Goal: Transaction & Acquisition: Purchase product/service

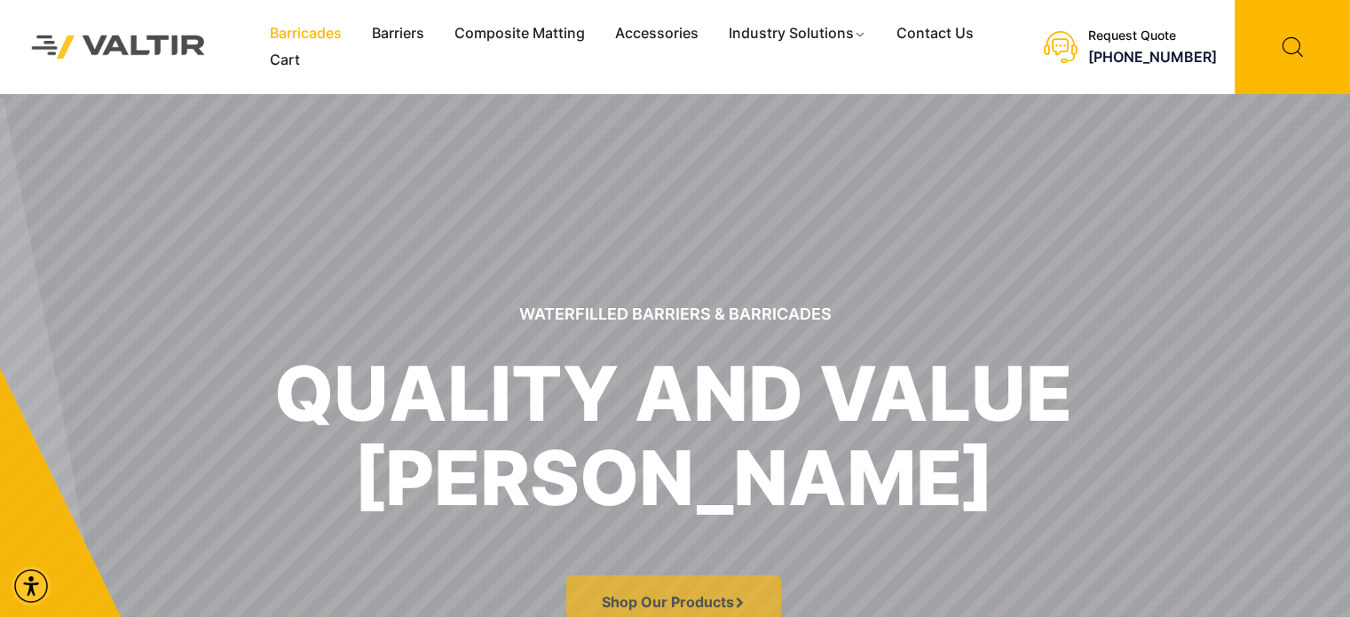
click at [328, 37] on link "Barricades" at bounding box center [306, 33] width 102 height 27
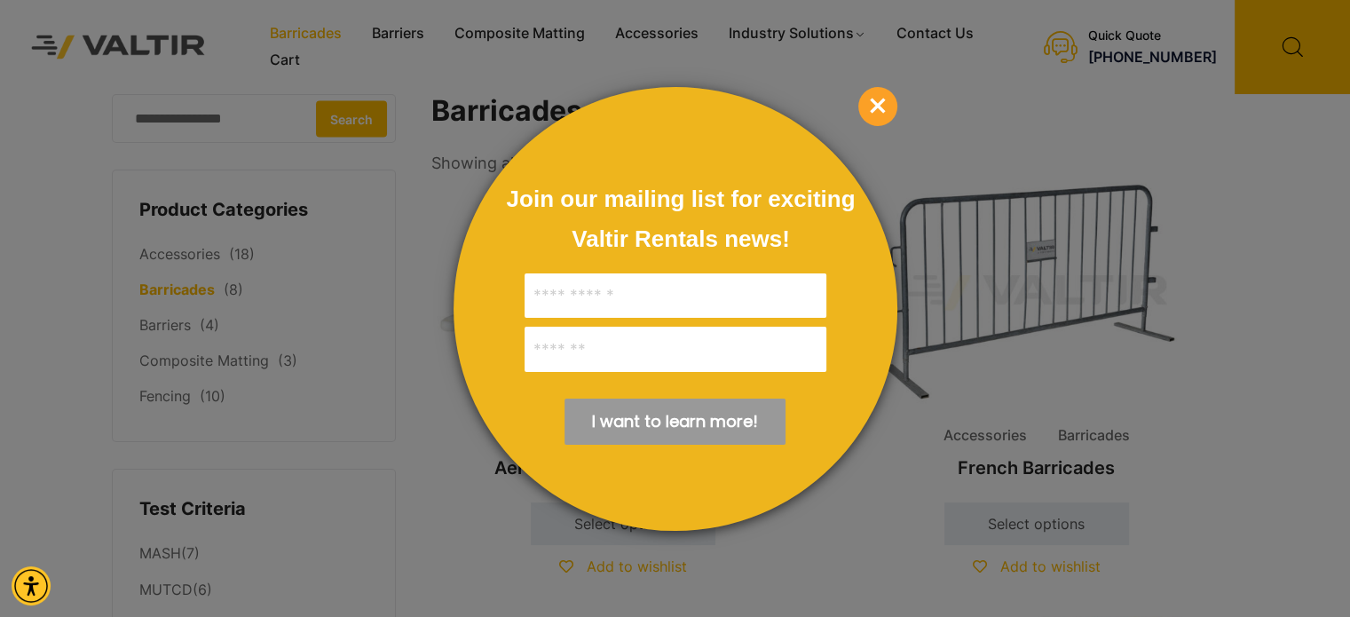
click at [875, 106] on span "×" at bounding box center [877, 106] width 39 height 39
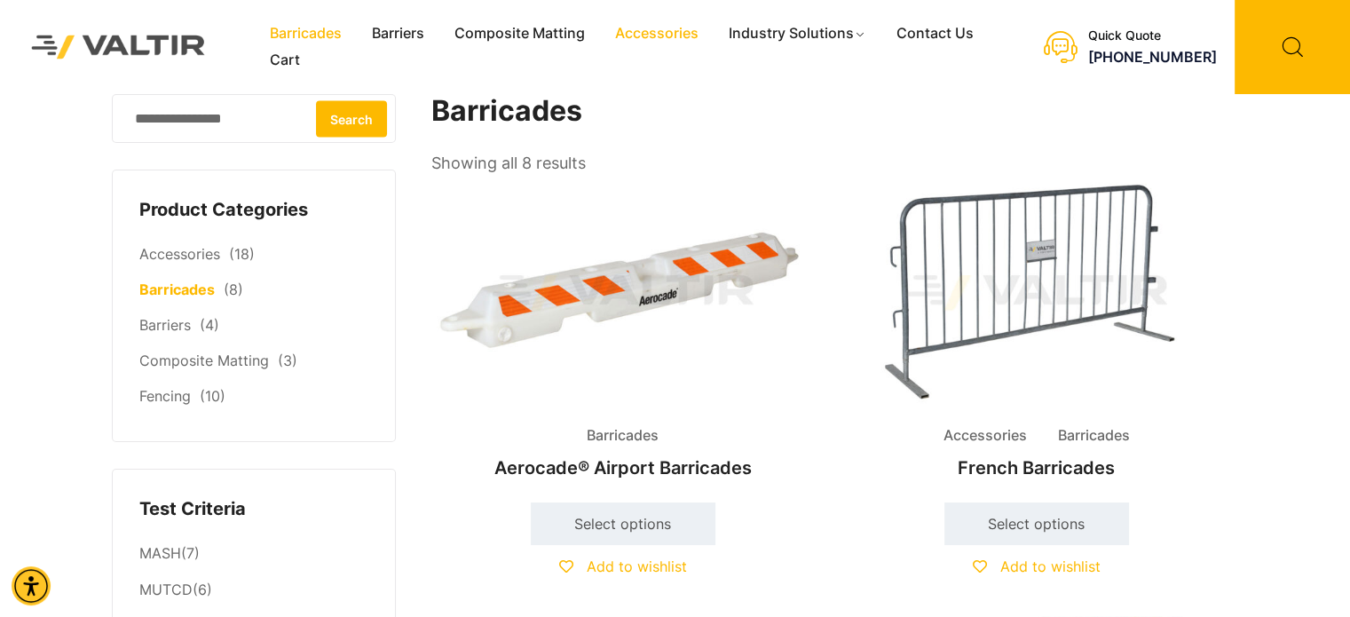
click at [656, 34] on link "Accessories" at bounding box center [657, 33] width 114 height 27
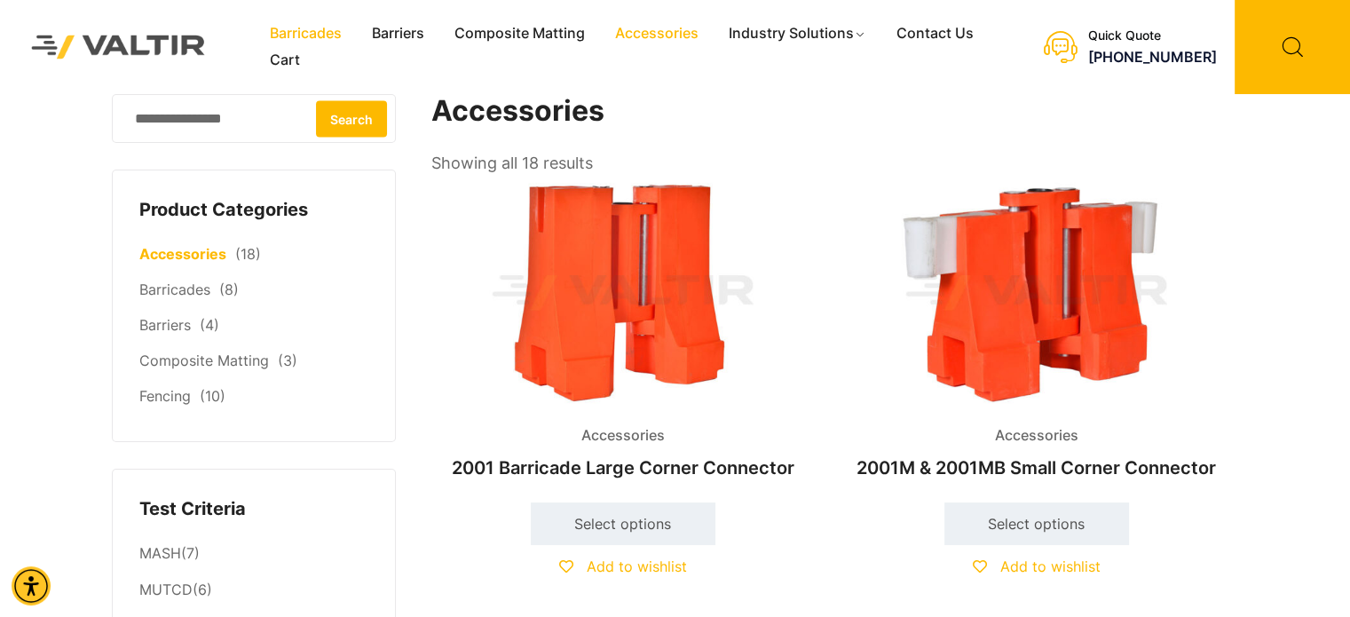
click at [323, 41] on link "Barricades" at bounding box center [306, 33] width 102 height 27
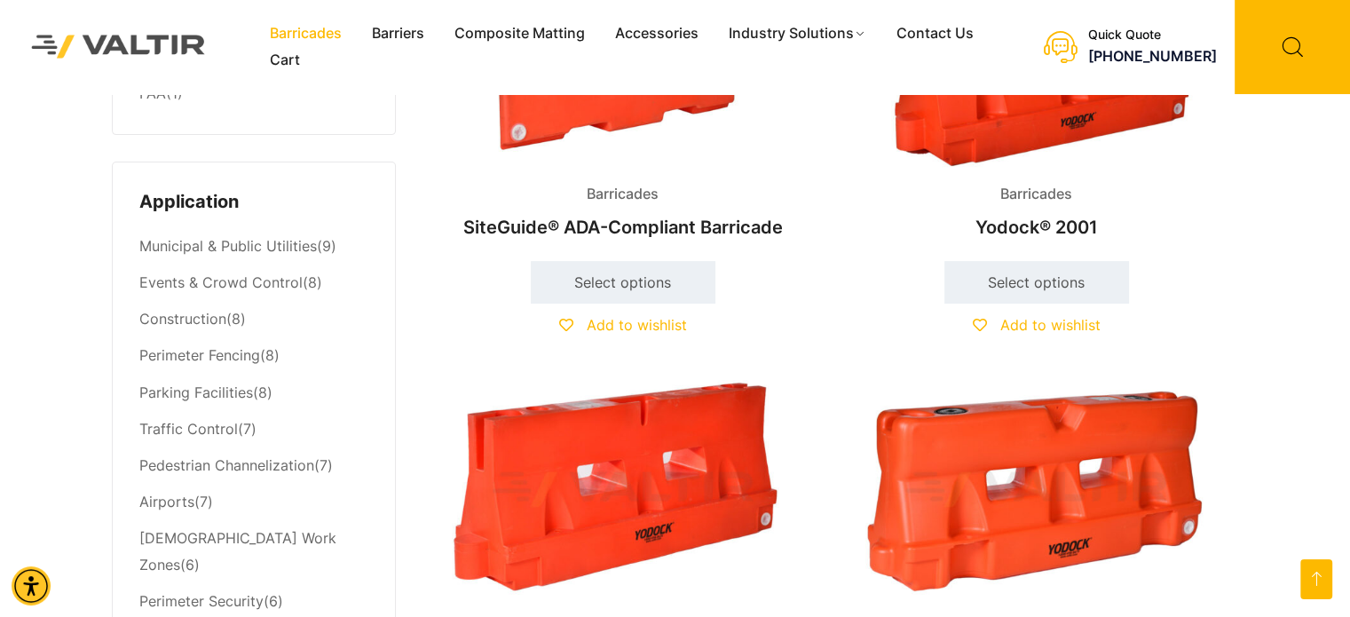
scroll to position [710, 0]
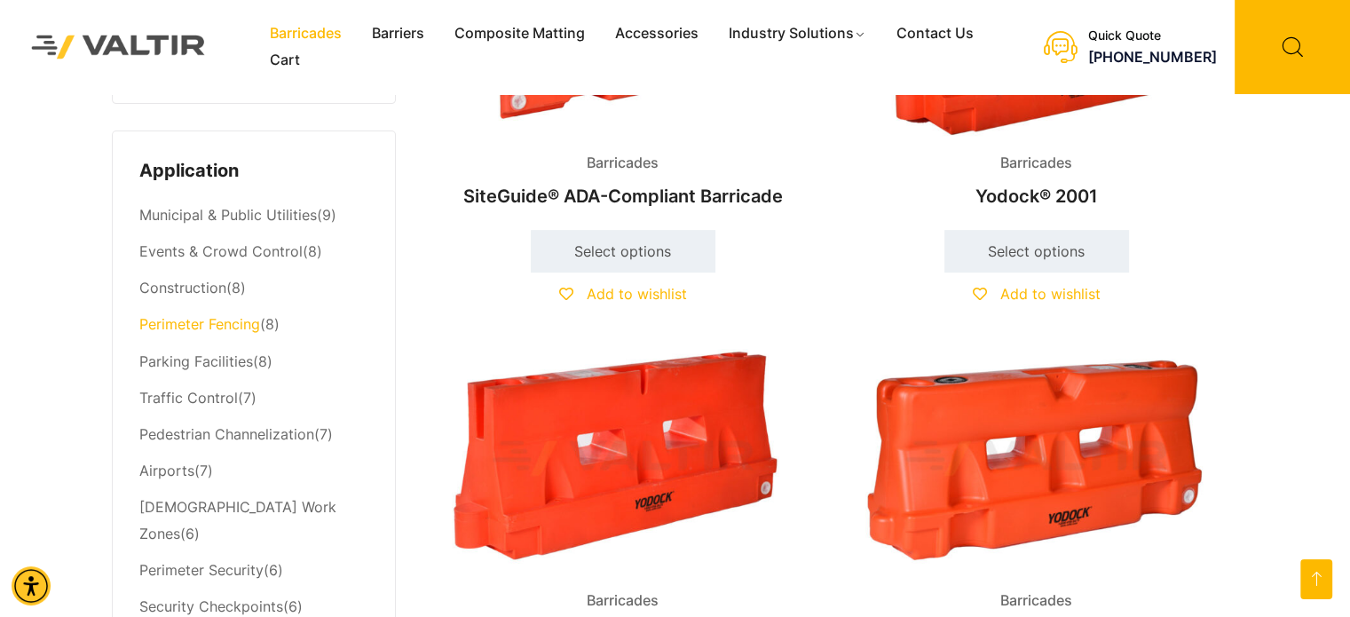
click at [245, 324] on link "Perimeter Fencing" at bounding box center [199, 324] width 121 height 18
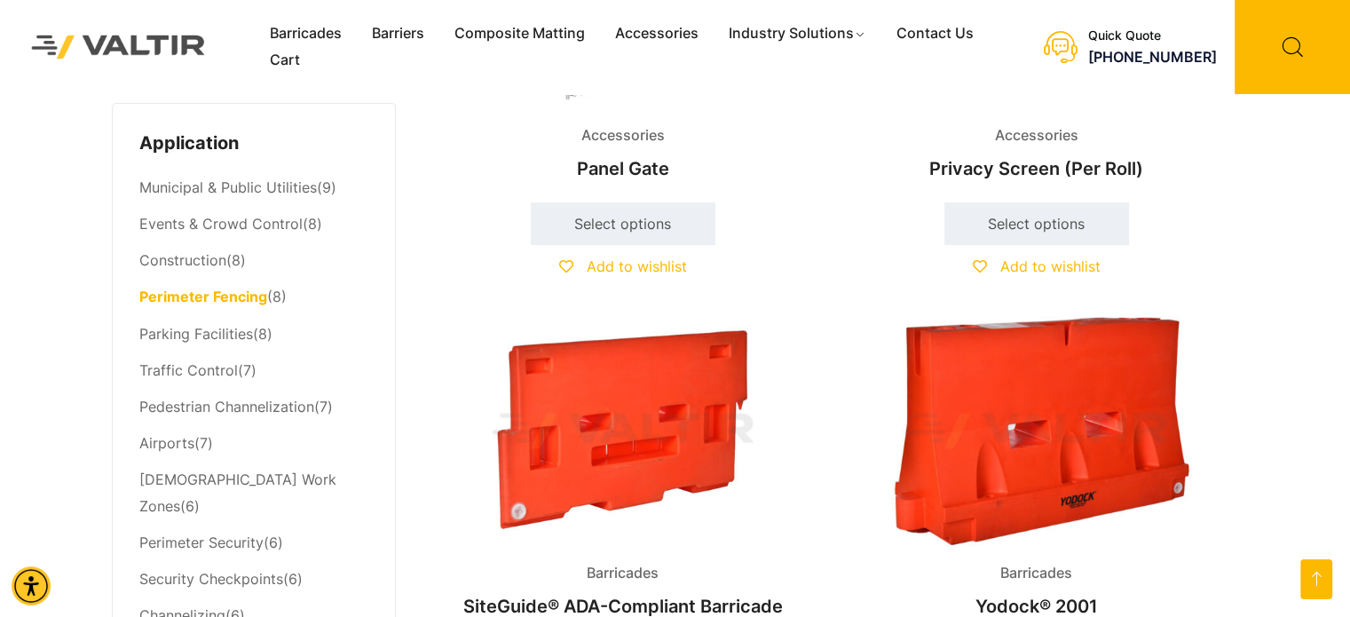
scroll to position [710, 0]
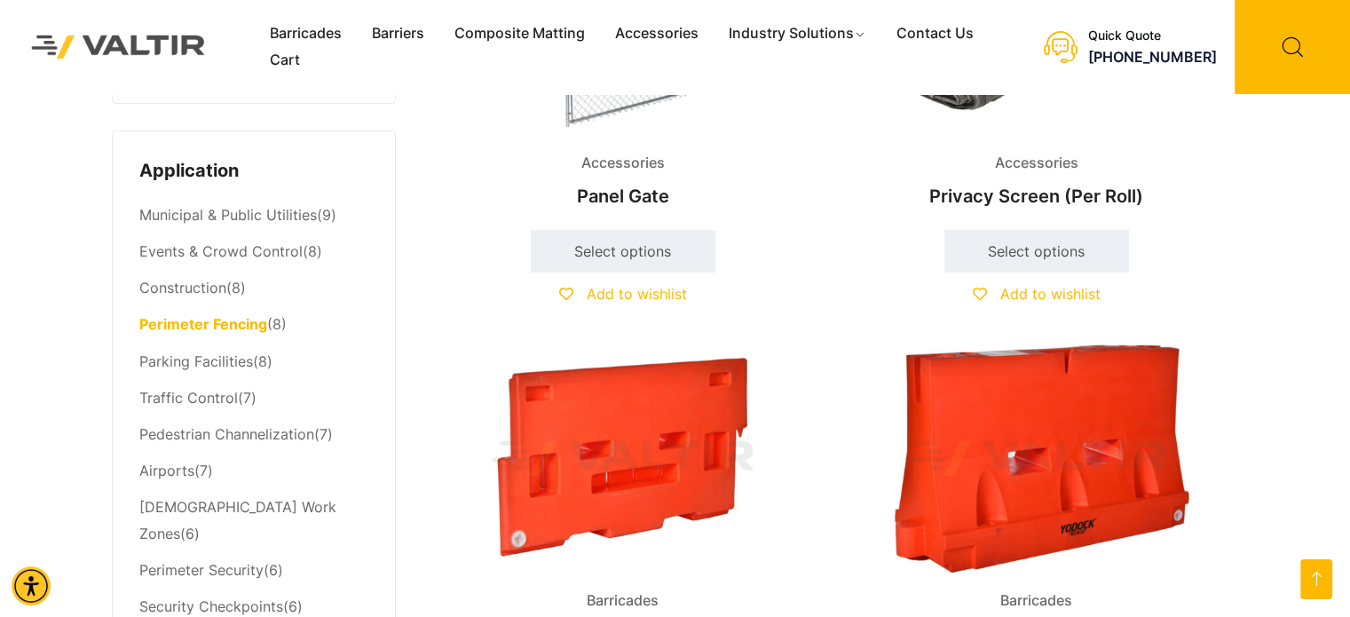
click at [179, 224] on li "Municipal & Public Utilities (9)" at bounding box center [253, 216] width 229 height 36
click at [180, 215] on link "Municipal & Public Utilities" at bounding box center [227, 215] width 177 height 18
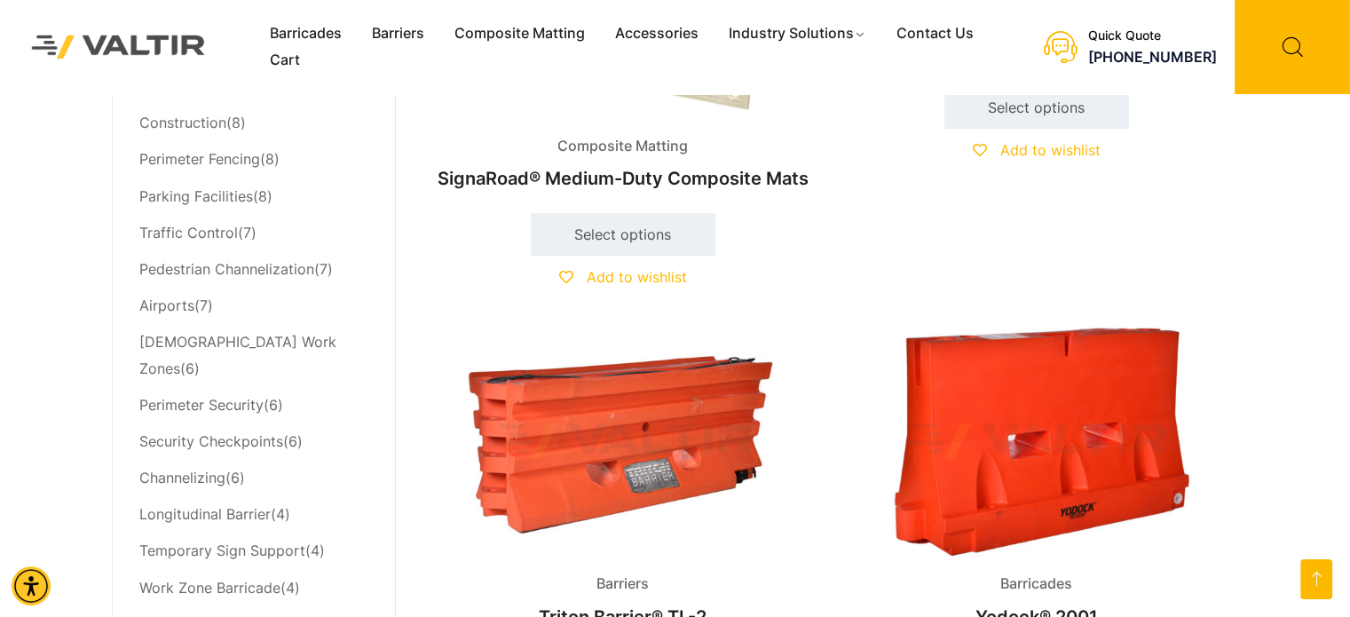
scroll to position [710, 0]
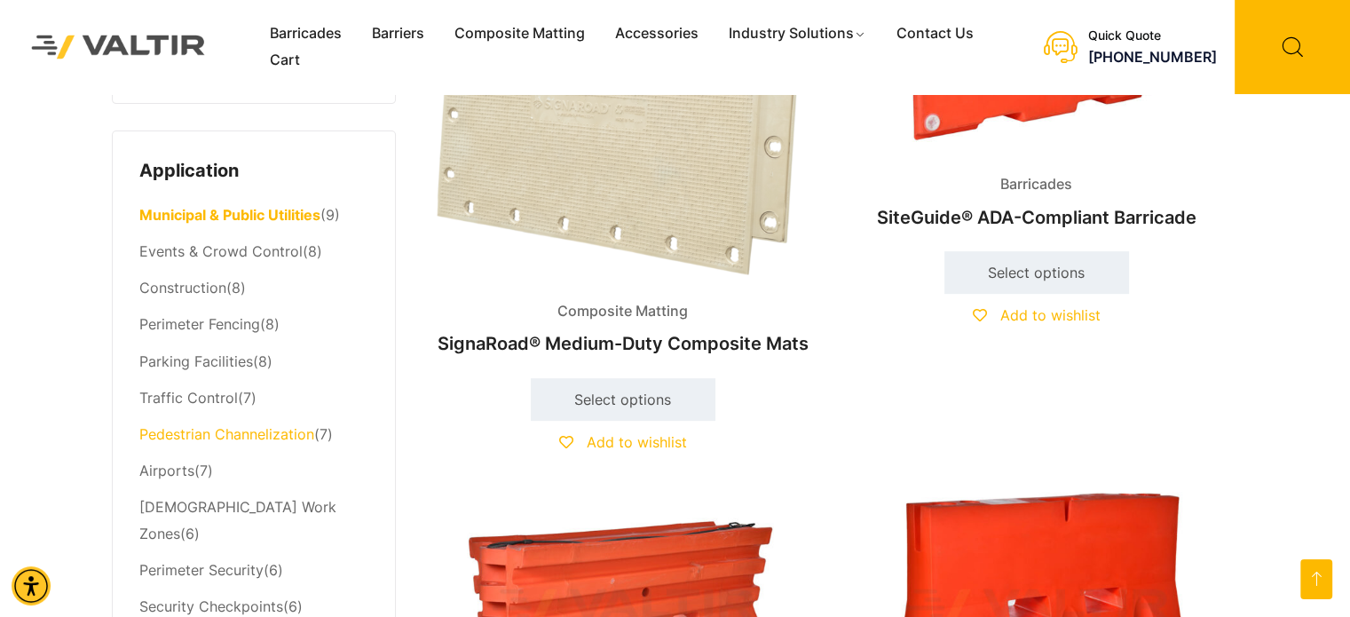
click at [206, 437] on link "Pedestrian Channelization" at bounding box center [226, 434] width 175 height 18
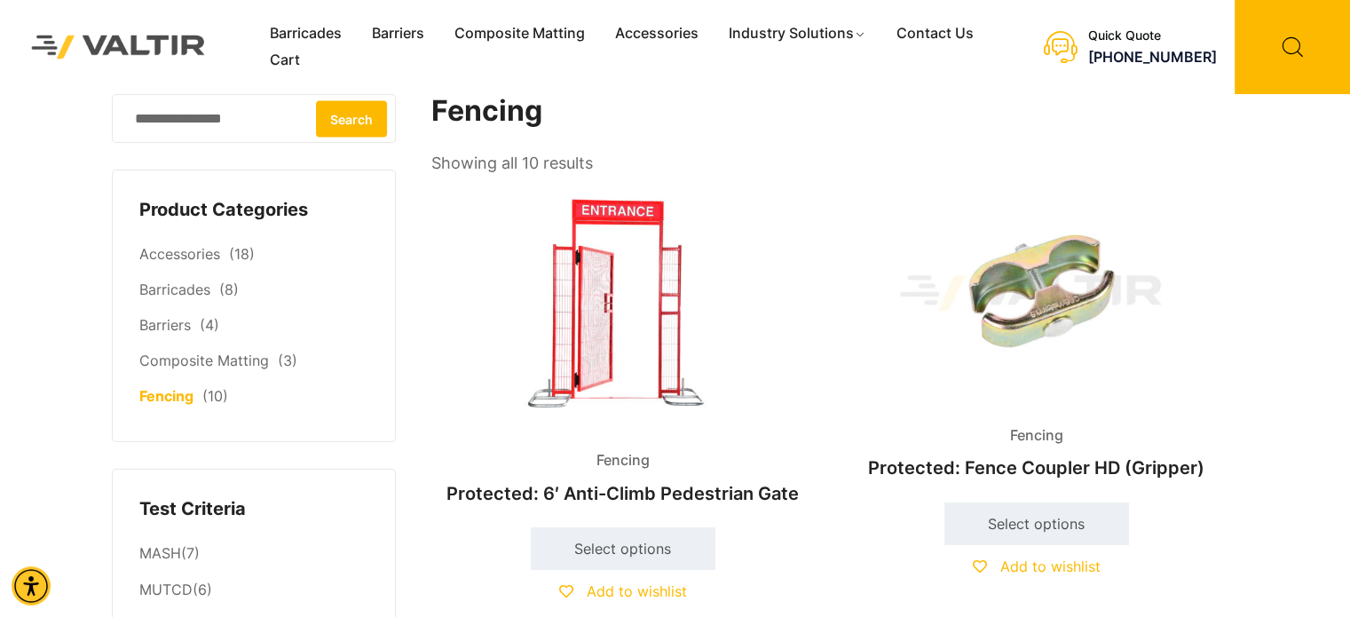
click at [146, 38] on img at bounding box center [118, 46] width 210 height 59
click at [139, 38] on img at bounding box center [118, 46] width 210 height 59
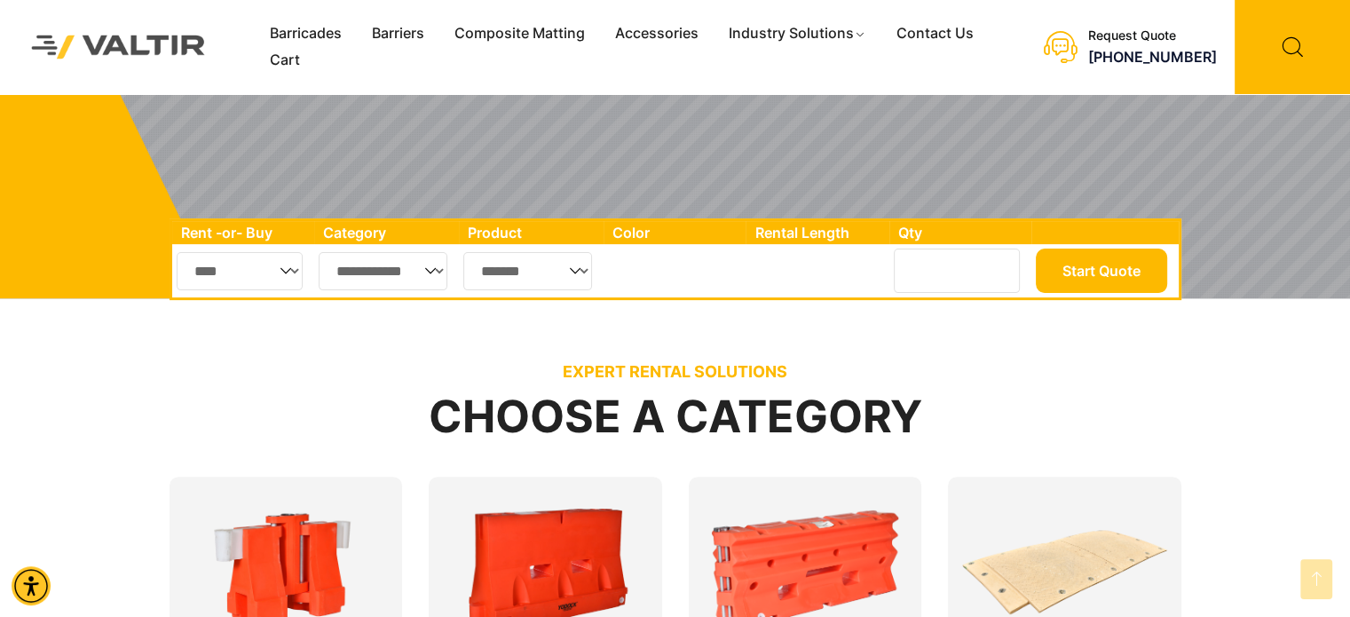
scroll to position [532, 0]
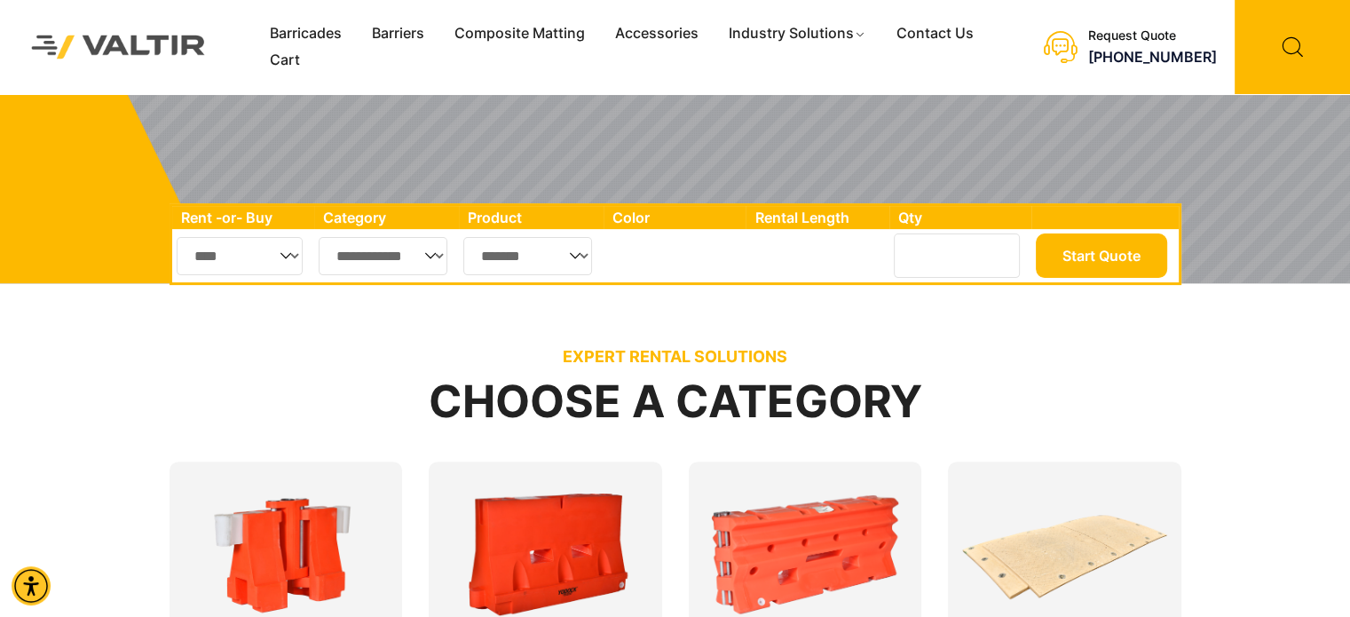
click at [433, 259] on select "**********" at bounding box center [384, 256] width 130 height 38
click at [112, 330] on div "EXPERT RENTAL SOLUTIONS Choose a Category Fencing Accessories [GEOGRAPHIC_DATA]" at bounding box center [675, 571] width 1350 height 555
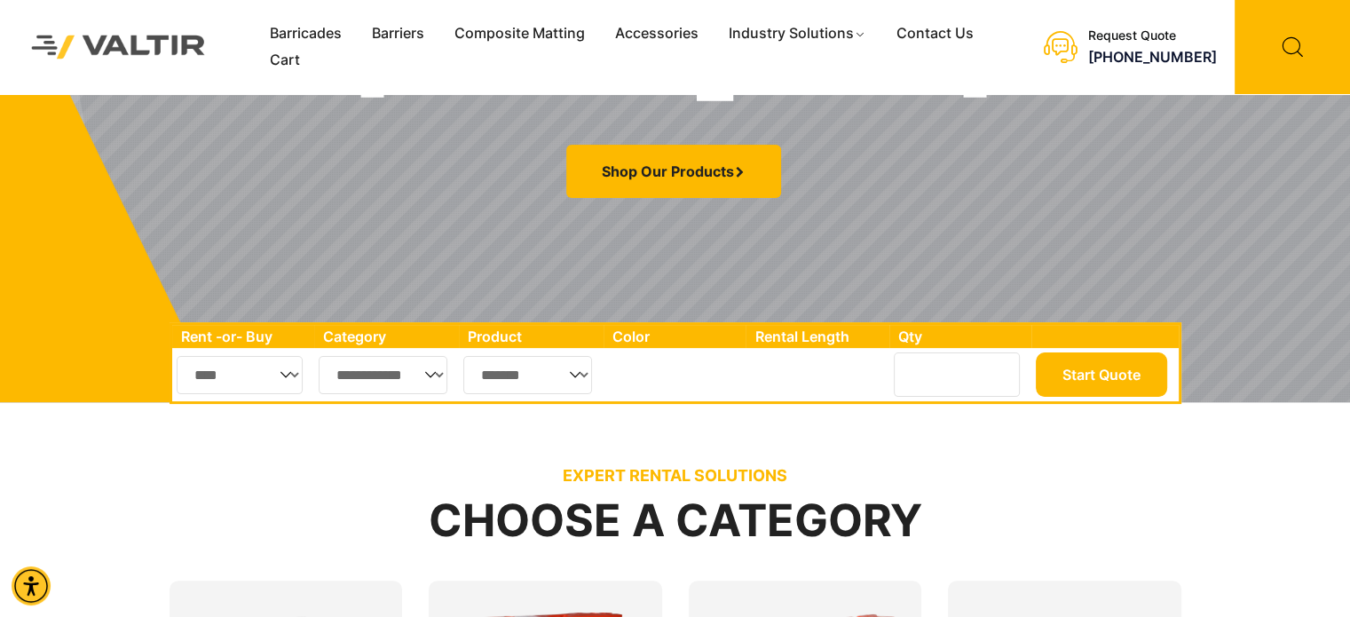
scroll to position [444, 0]
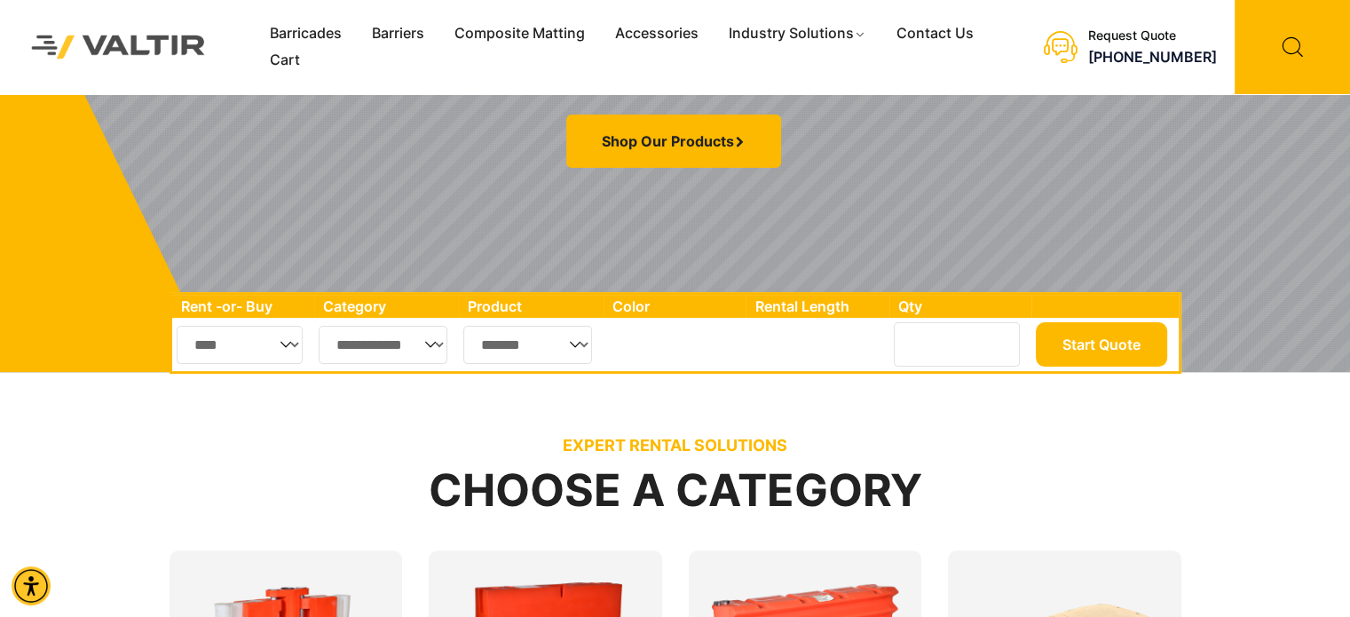
click at [412, 345] on select "**********" at bounding box center [384, 345] width 130 height 38
select select "**"
click at [319, 326] on select "**********" at bounding box center [384, 345] width 130 height 38
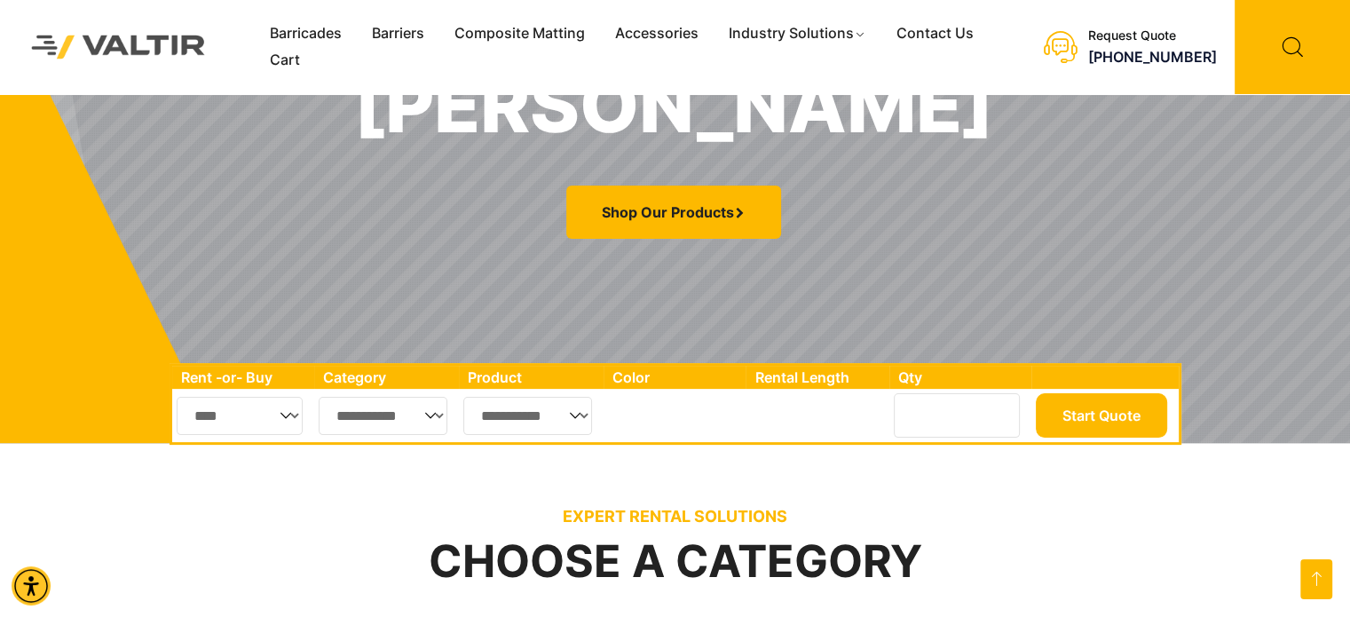
scroll to position [355, 0]
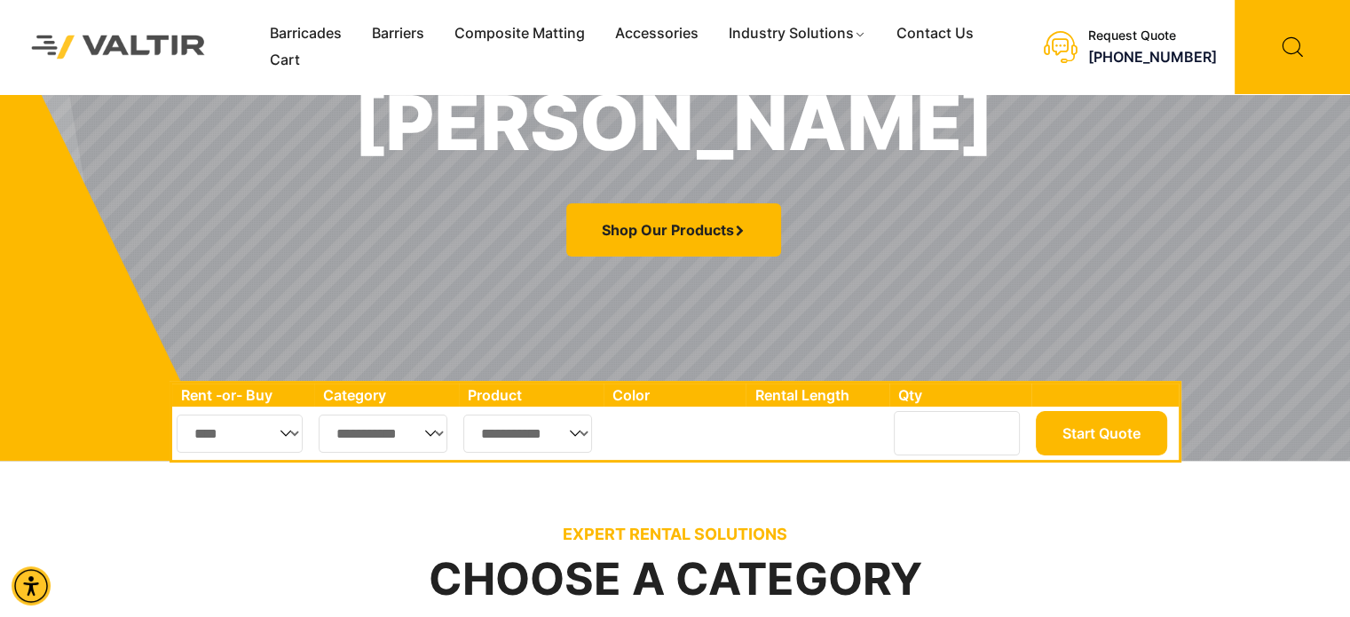
click at [330, 35] on link "Barricades" at bounding box center [306, 33] width 102 height 27
click at [1269, 43] on icon at bounding box center [1291, 47] width 115 height 94
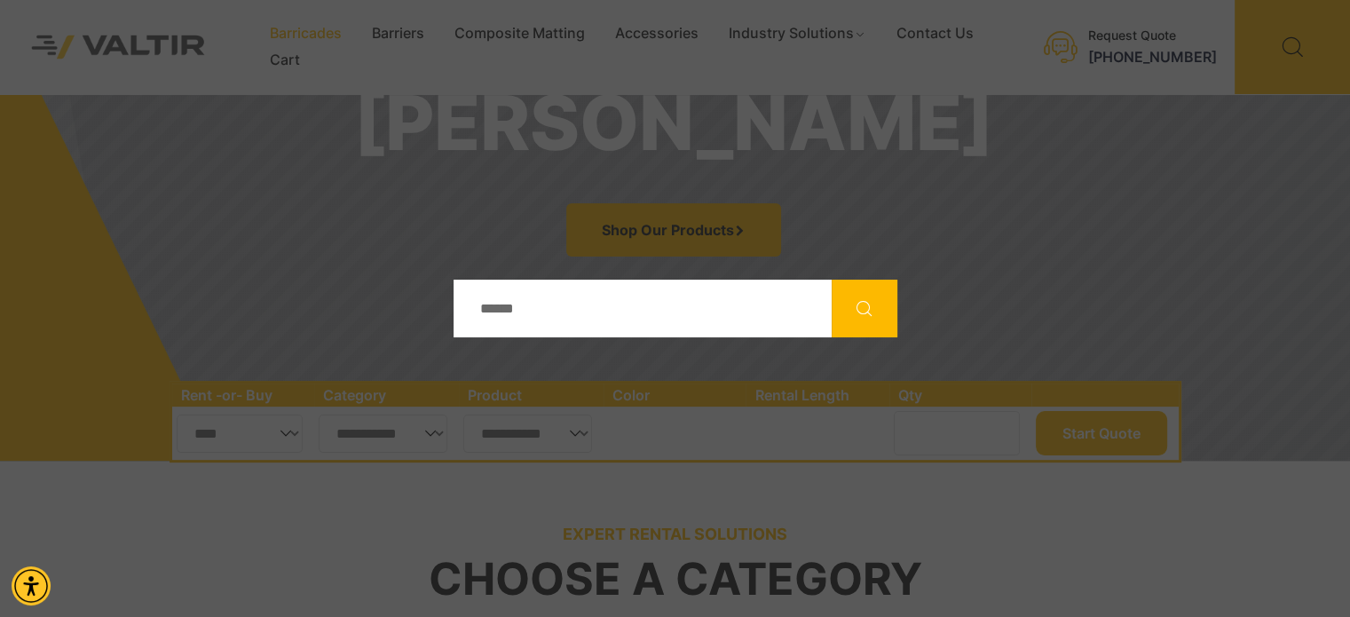
click at [646, 296] on input "Search" at bounding box center [642, 308] width 378 height 58
type input "*****"
click at [831, 279] on button "Search" at bounding box center [864, 308] width 66 height 58
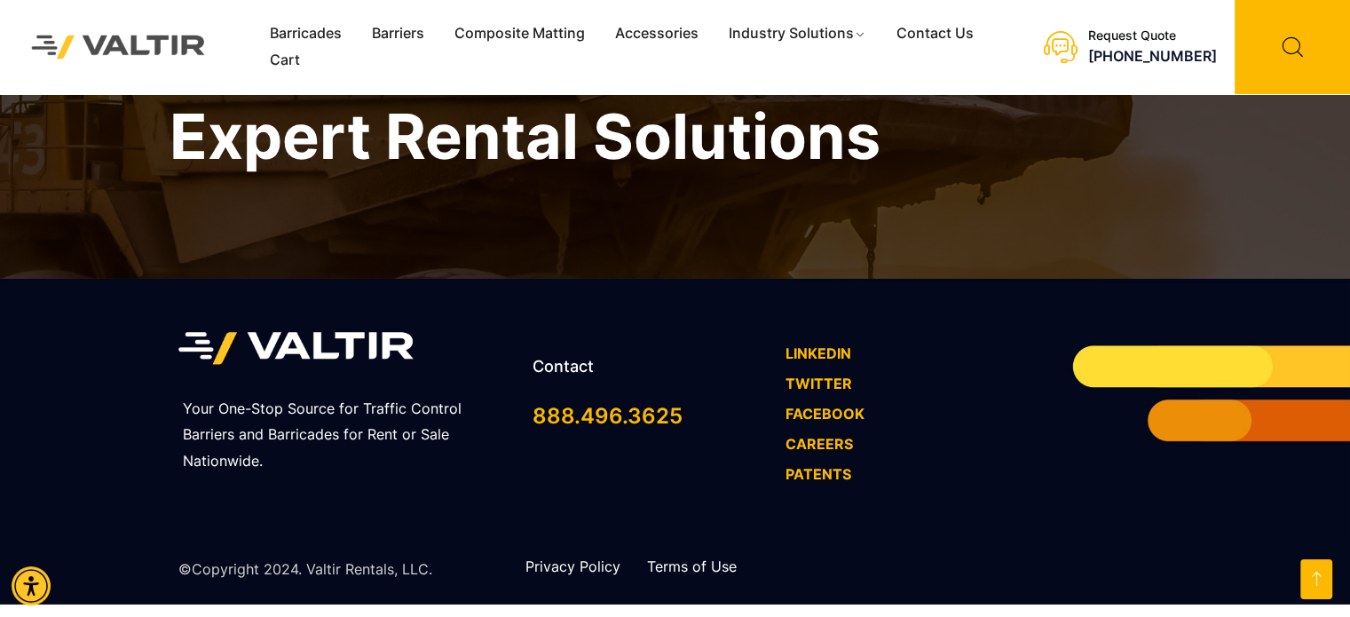
scroll to position [4944, 0]
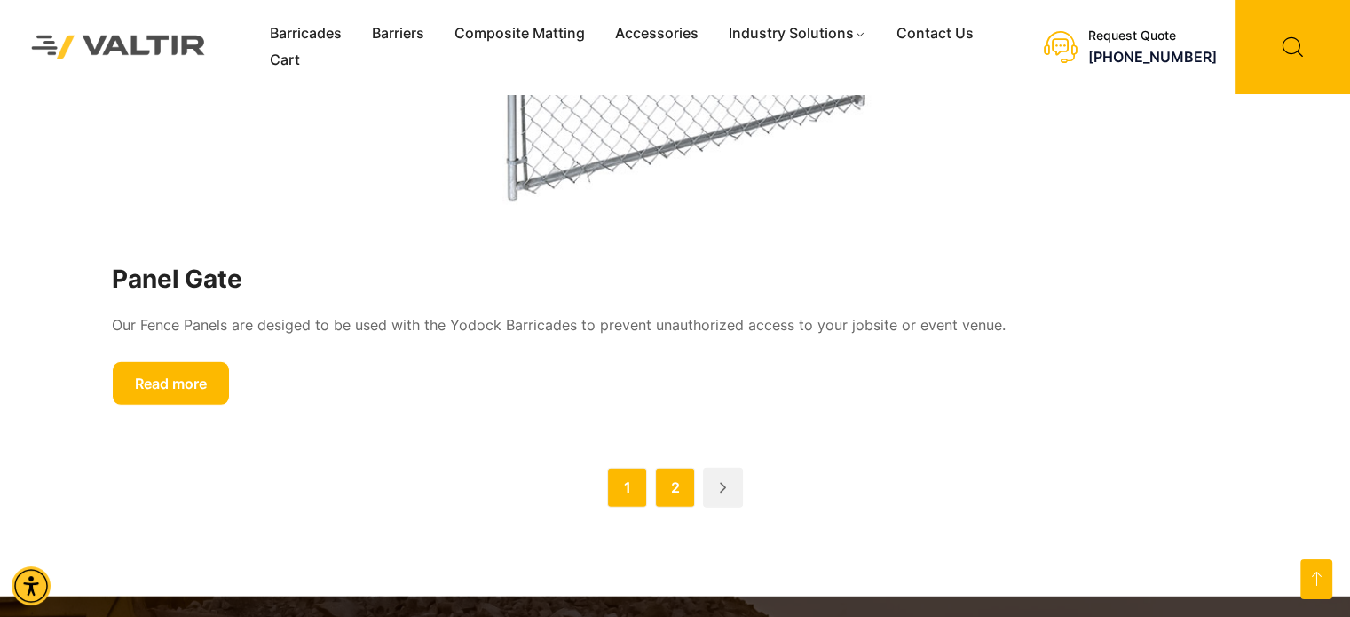
click at [677, 480] on link "2" at bounding box center [675, 488] width 40 height 40
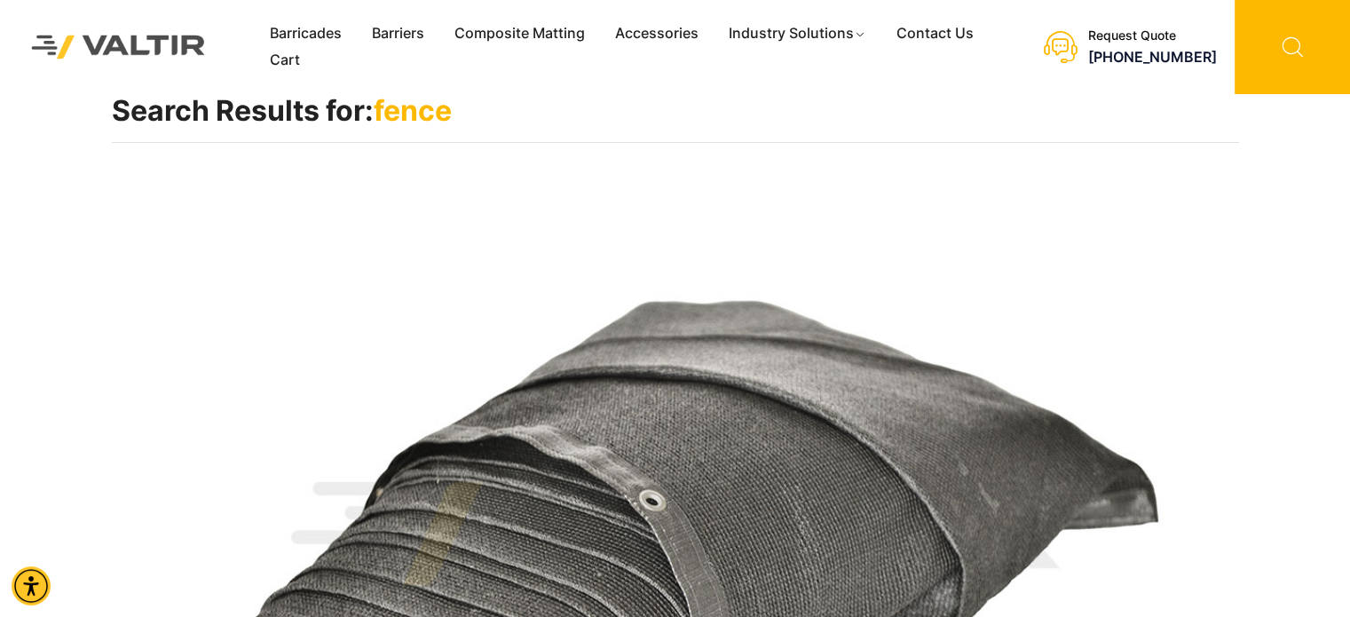
click at [1324, 46] on icon at bounding box center [1291, 47] width 115 height 94
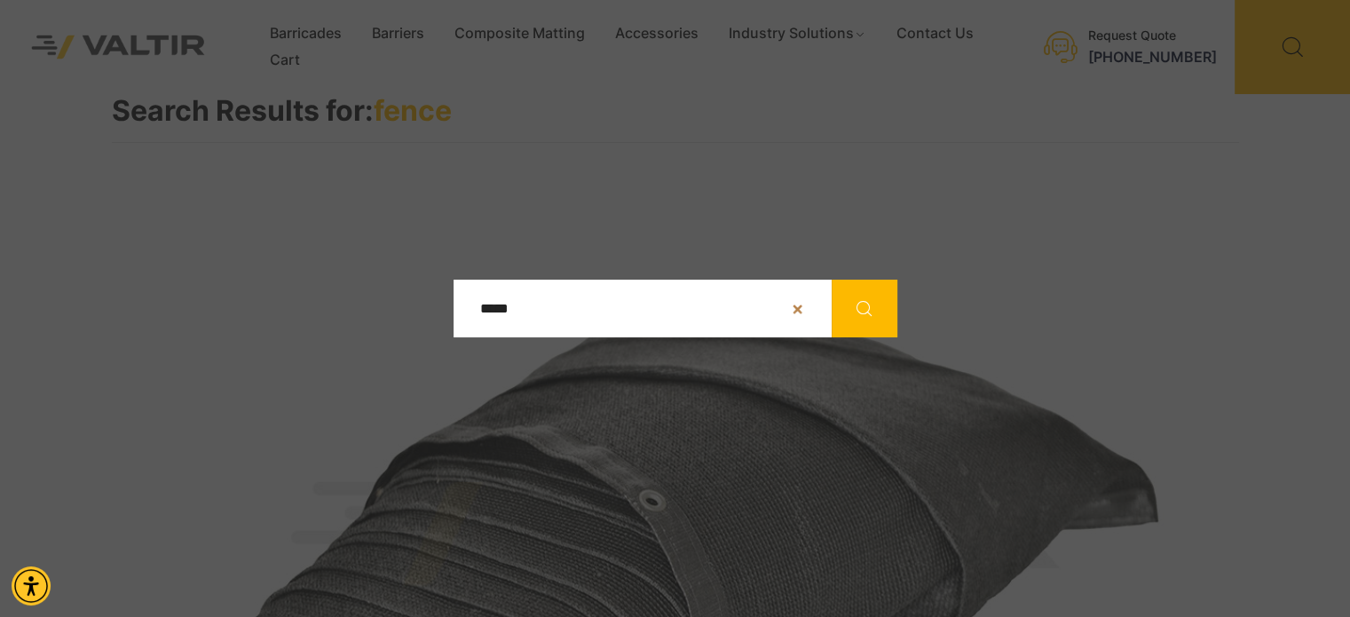
click at [572, 304] on input "*****" at bounding box center [642, 308] width 378 height 58
type input "*******"
click at [831, 279] on button "Search" at bounding box center [864, 308] width 66 height 58
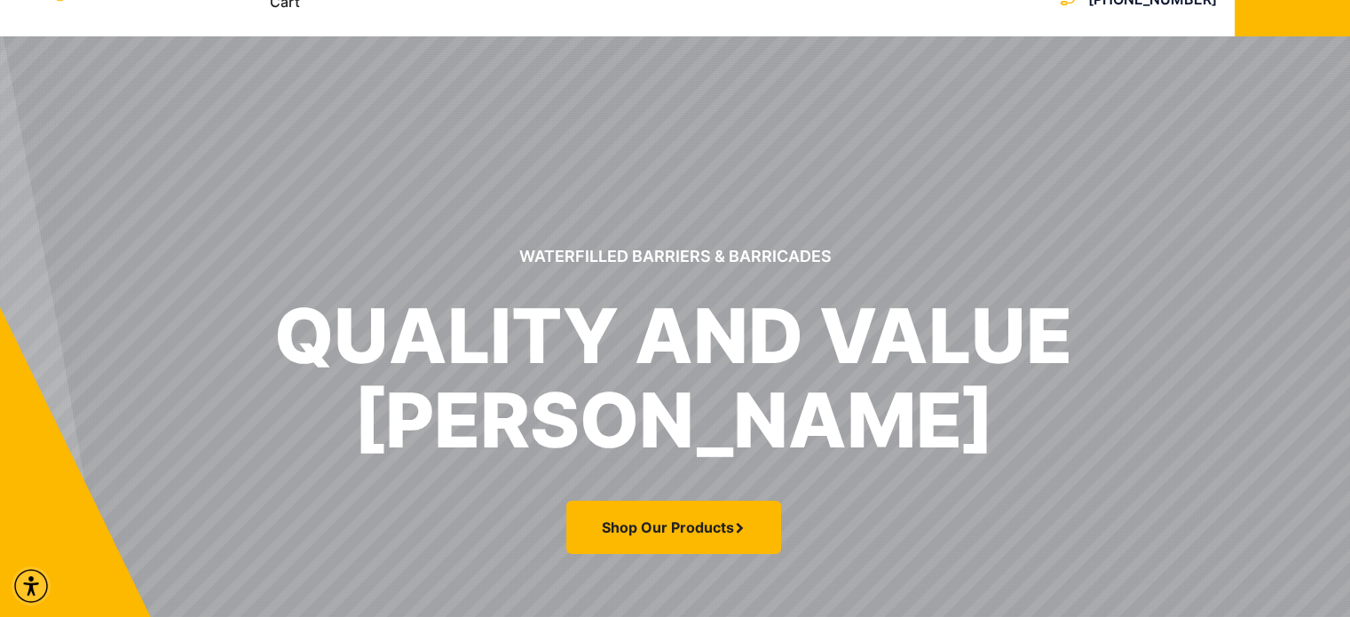
scroll to position [89, 0]
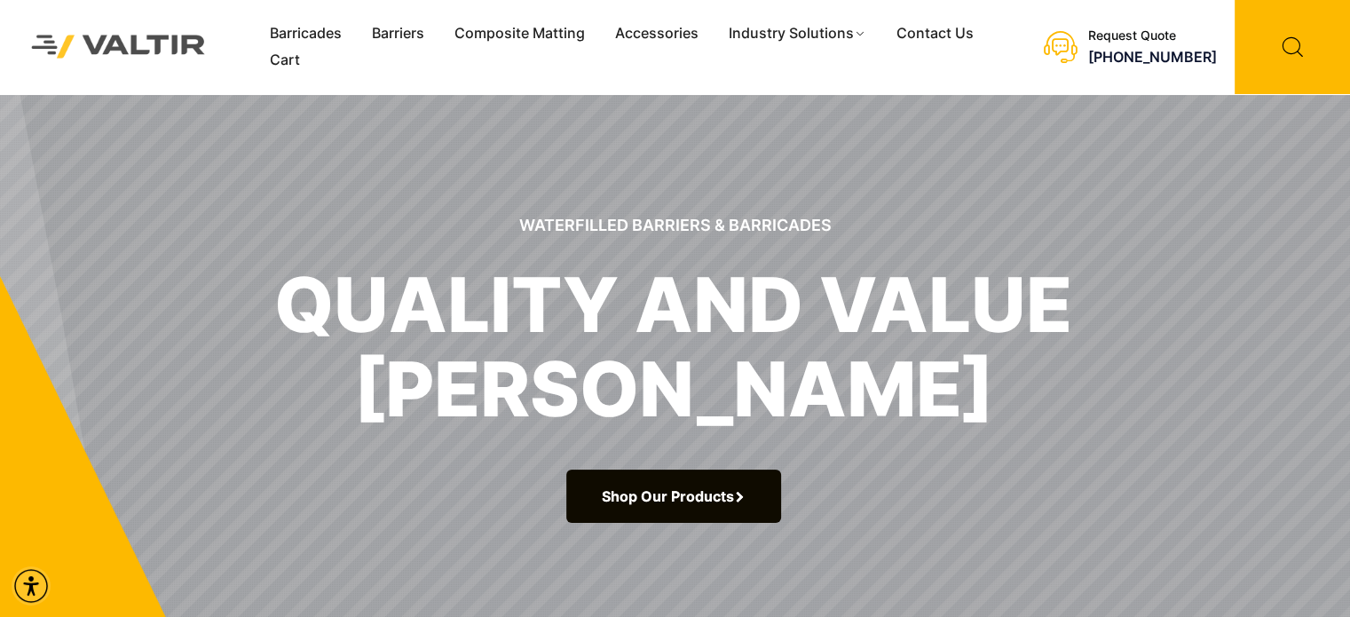
click at [676, 510] on link "Shop Our Products" at bounding box center [673, 495] width 215 height 53
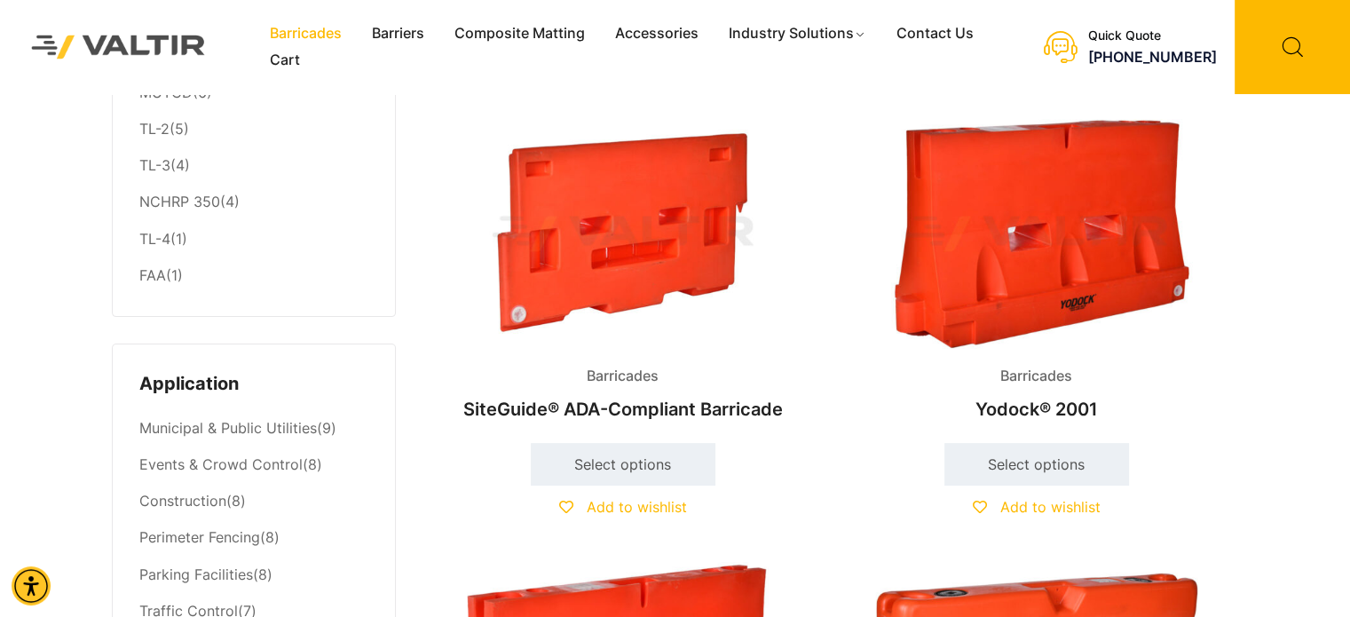
scroll to position [89, 0]
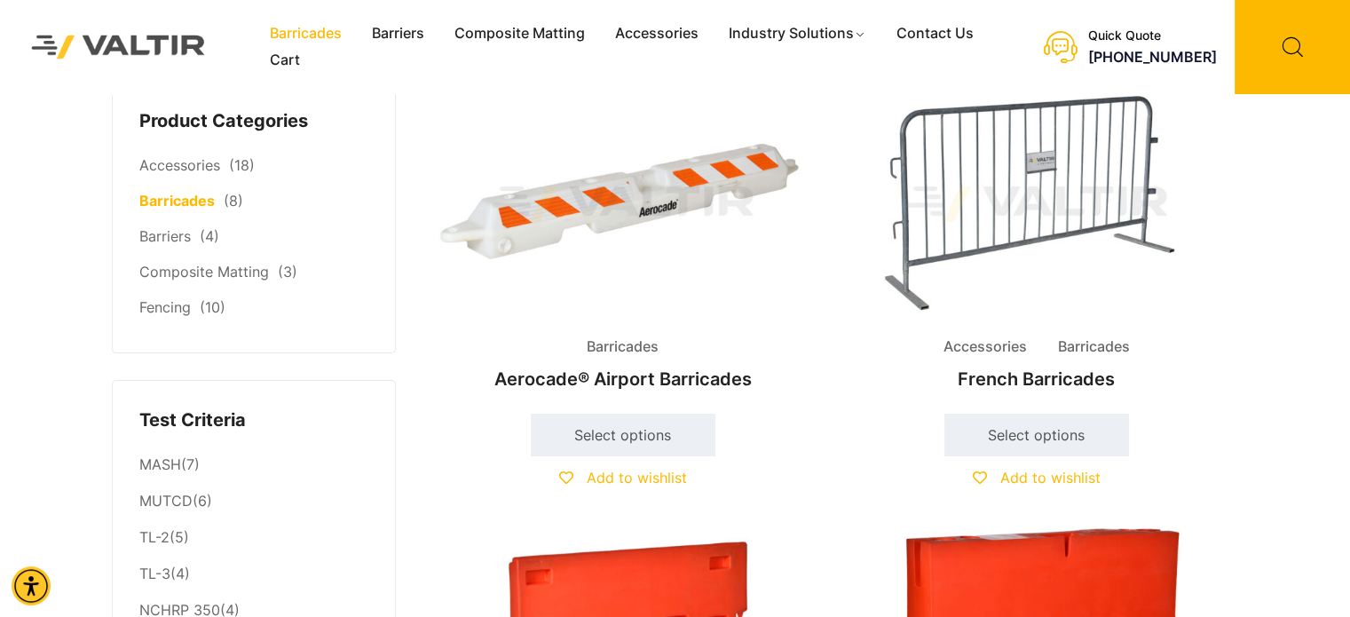
click at [993, 179] on img at bounding box center [1036, 204] width 383 height 230
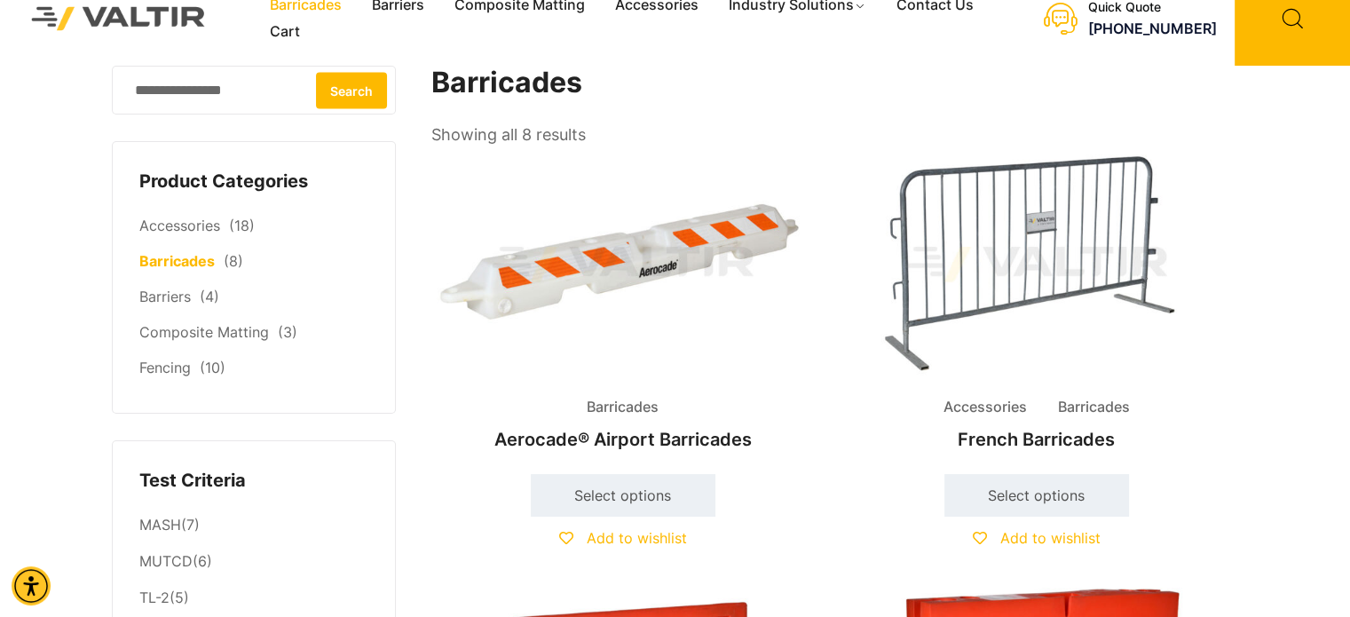
scroll to position [0, 0]
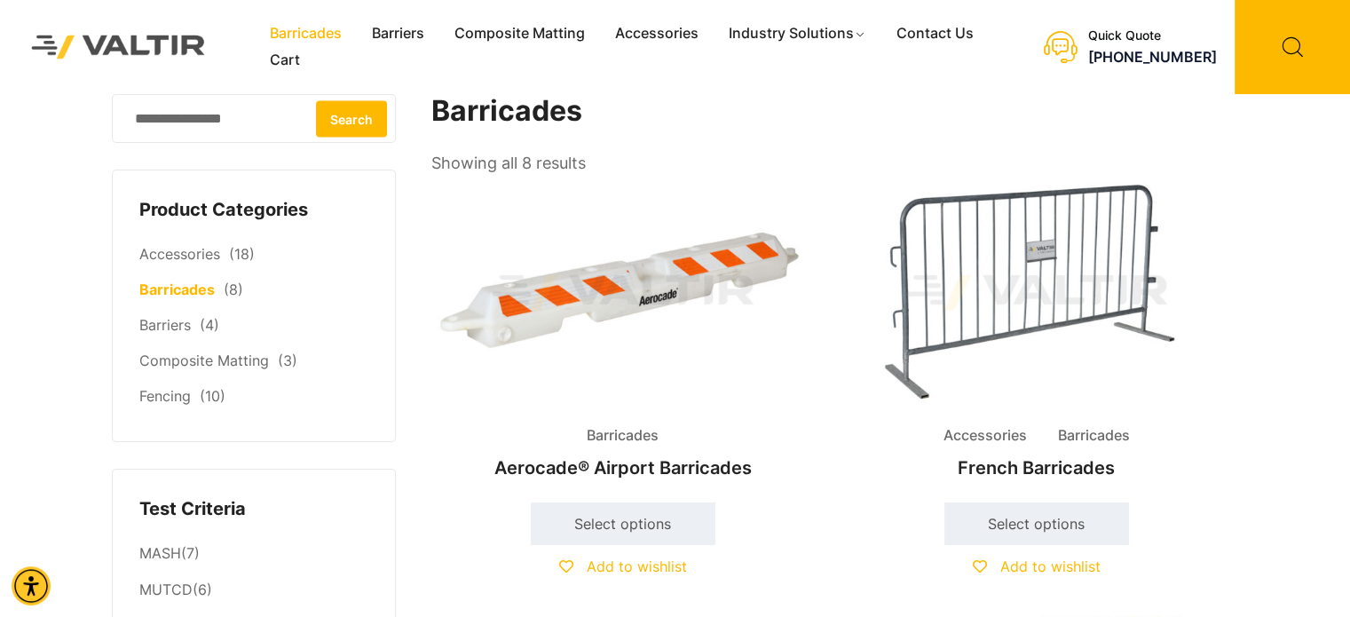
click at [162, 126] on input "Search for:" at bounding box center [254, 118] width 284 height 49
type input "*******"
click at [368, 125] on button "Search" at bounding box center [351, 118] width 71 height 36
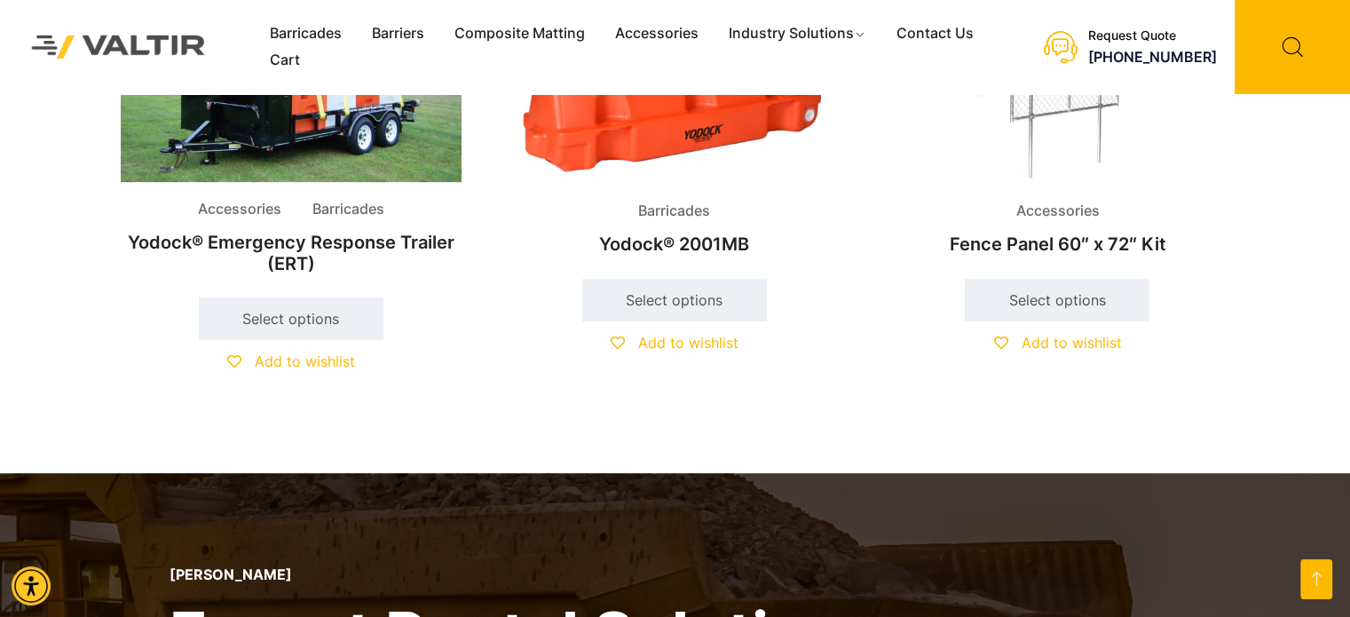
scroll to position [710, 0]
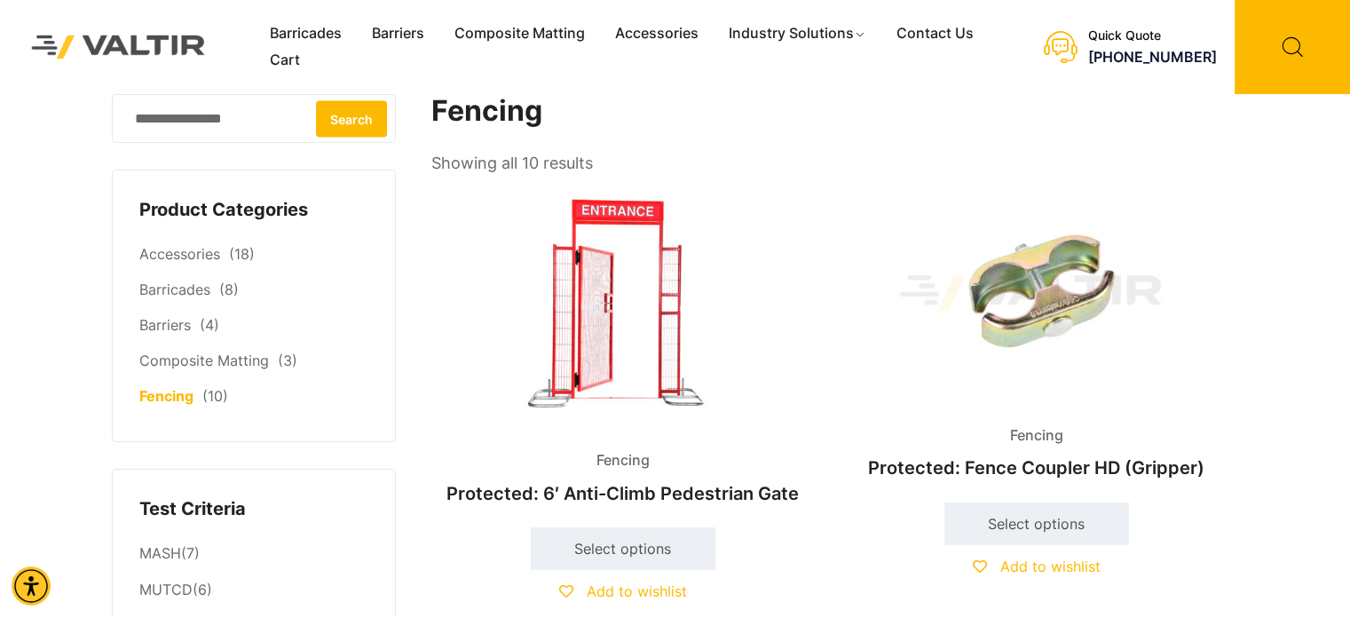
click at [160, 51] on img at bounding box center [118, 46] width 210 height 59
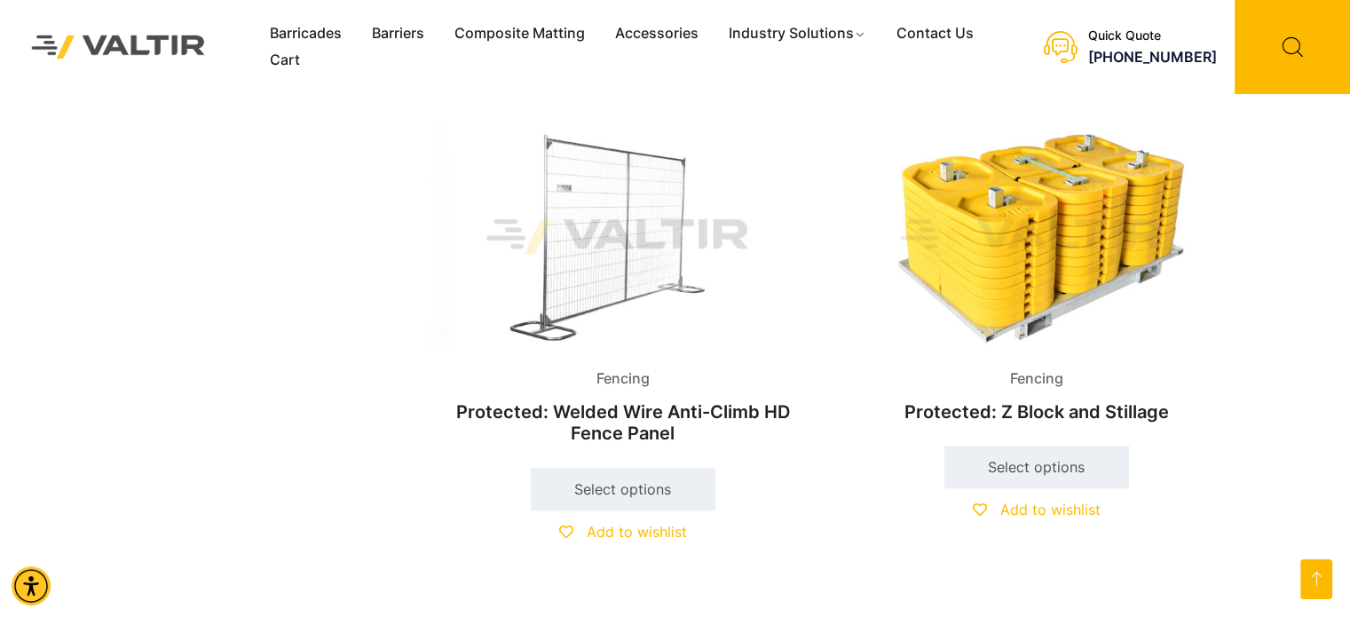
scroll to position [1863, 0]
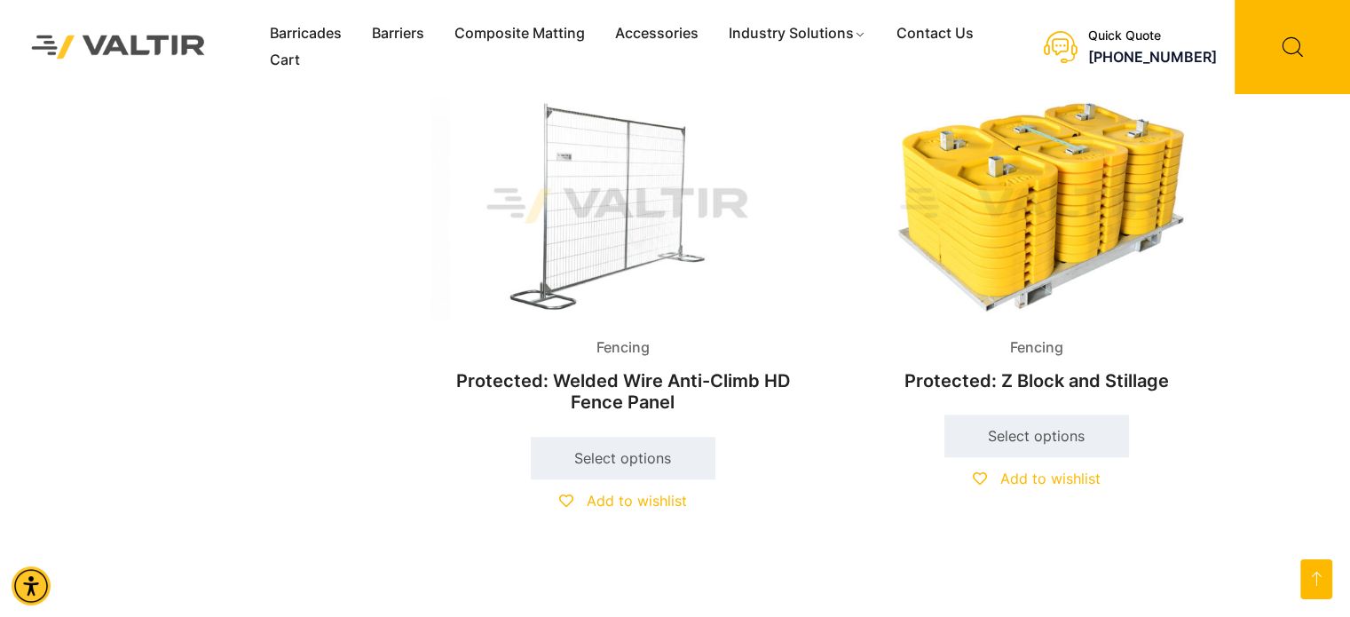
click at [593, 331] on li "Fencing Protected: Welded Wire Anti-Climb HD Fence Panel $ 100.00 Select option…" at bounding box center [622, 320] width 383 height 459
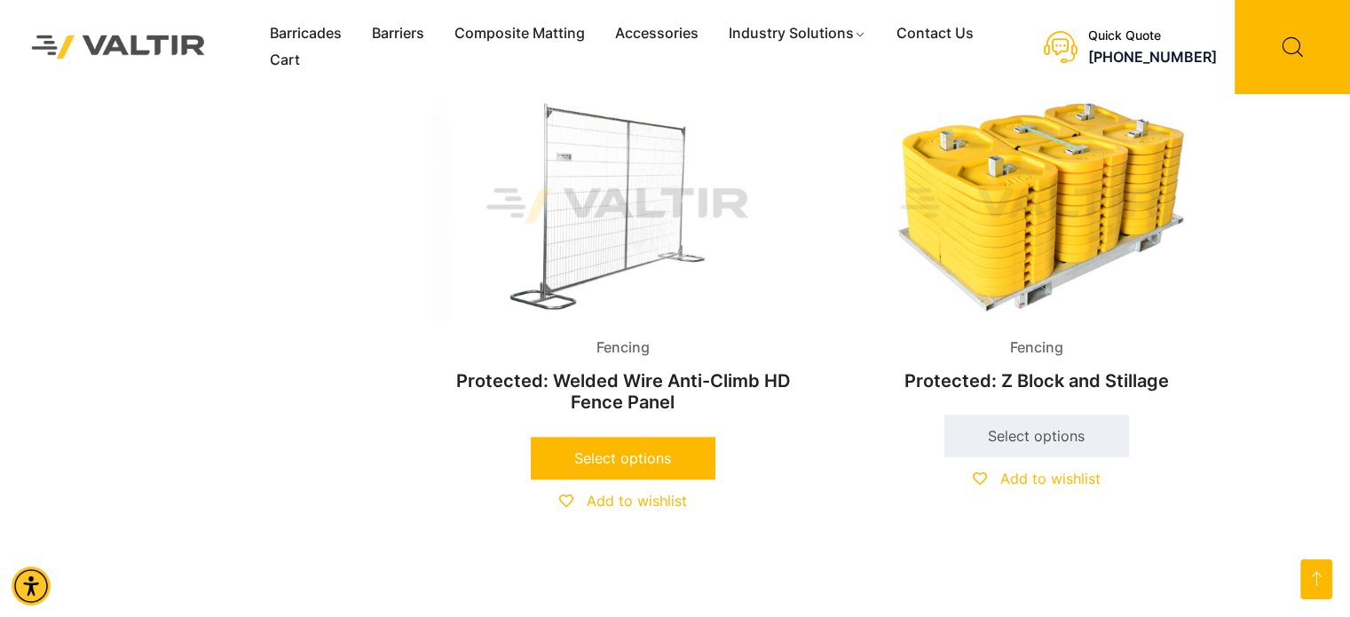
click at [636, 449] on link "Select options" at bounding box center [623, 458] width 185 height 43
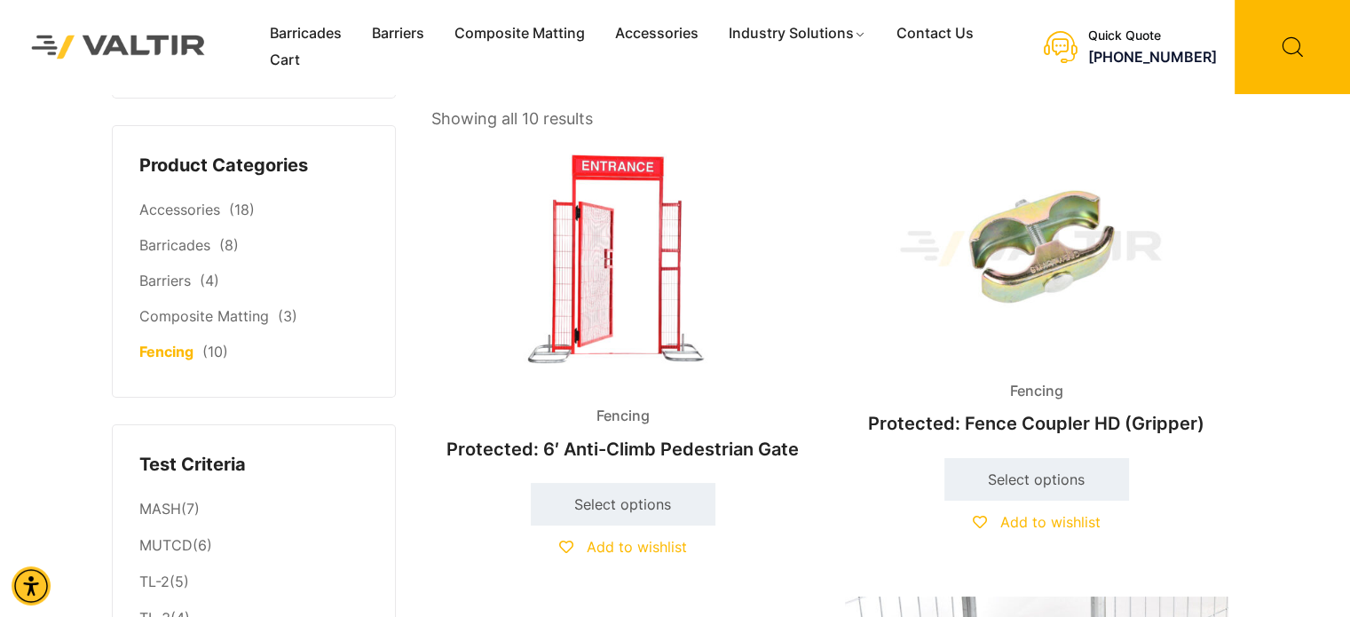
scroll to position [0, 0]
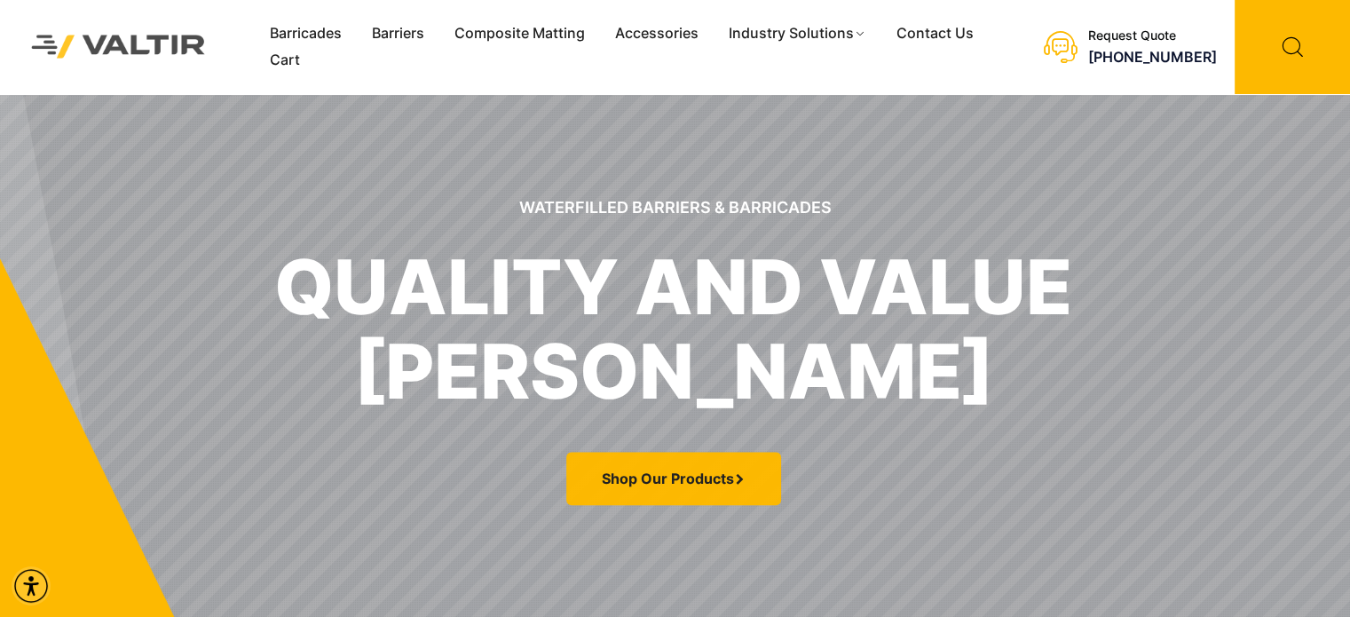
scroll to position [177, 0]
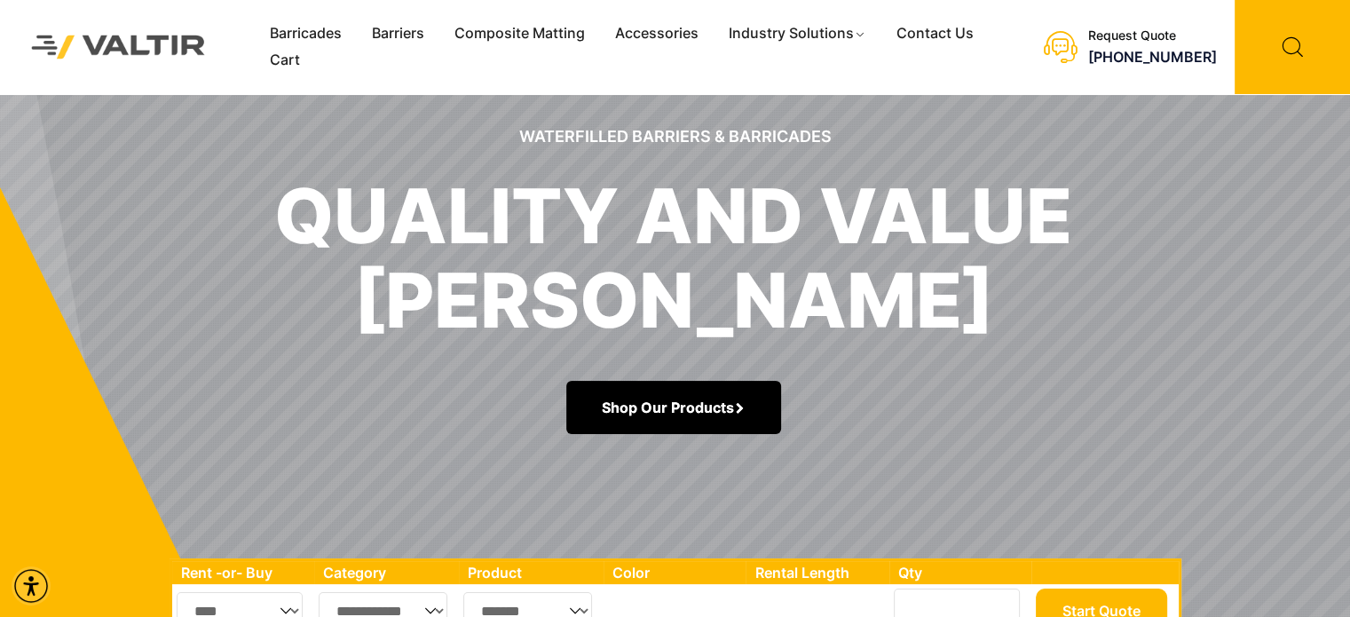
click at [665, 414] on link "Shop Our Products" at bounding box center [673, 407] width 215 height 53
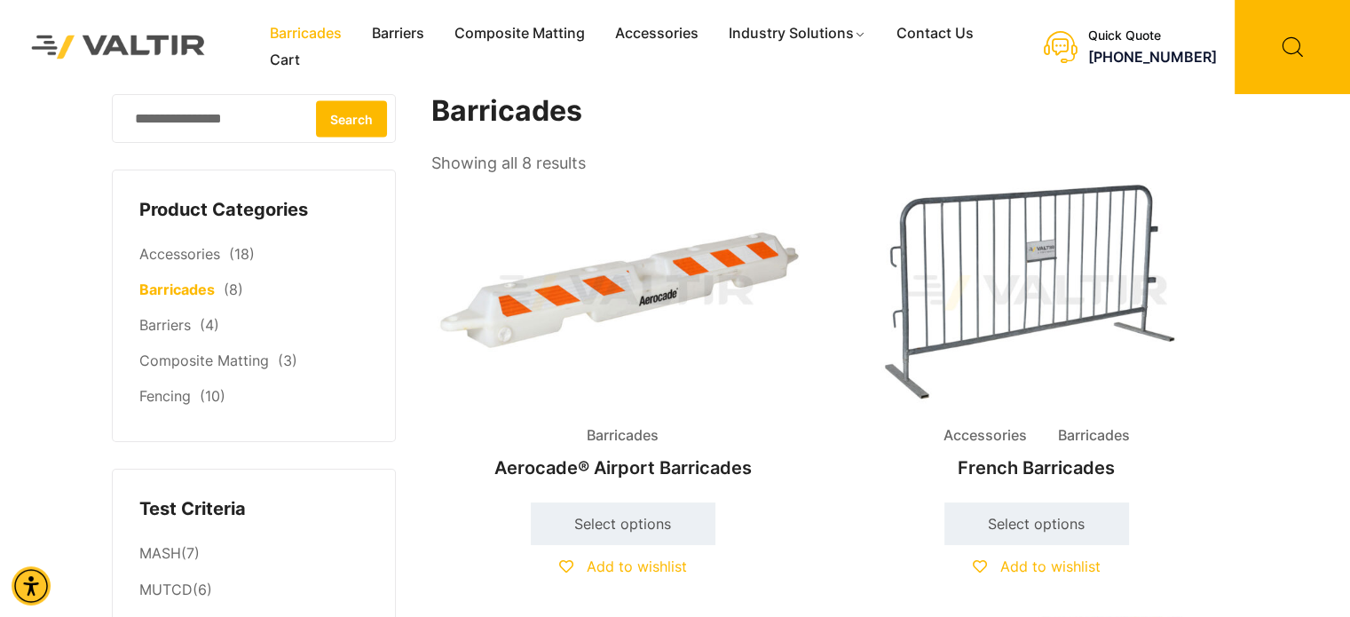
click at [224, 116] on input "Search for:" at bounding box center [254, 118] width 284 height 49
type input "*******"
click at [344, 120] on button "Search" at bounding box center [351, 118] width 71 height 36
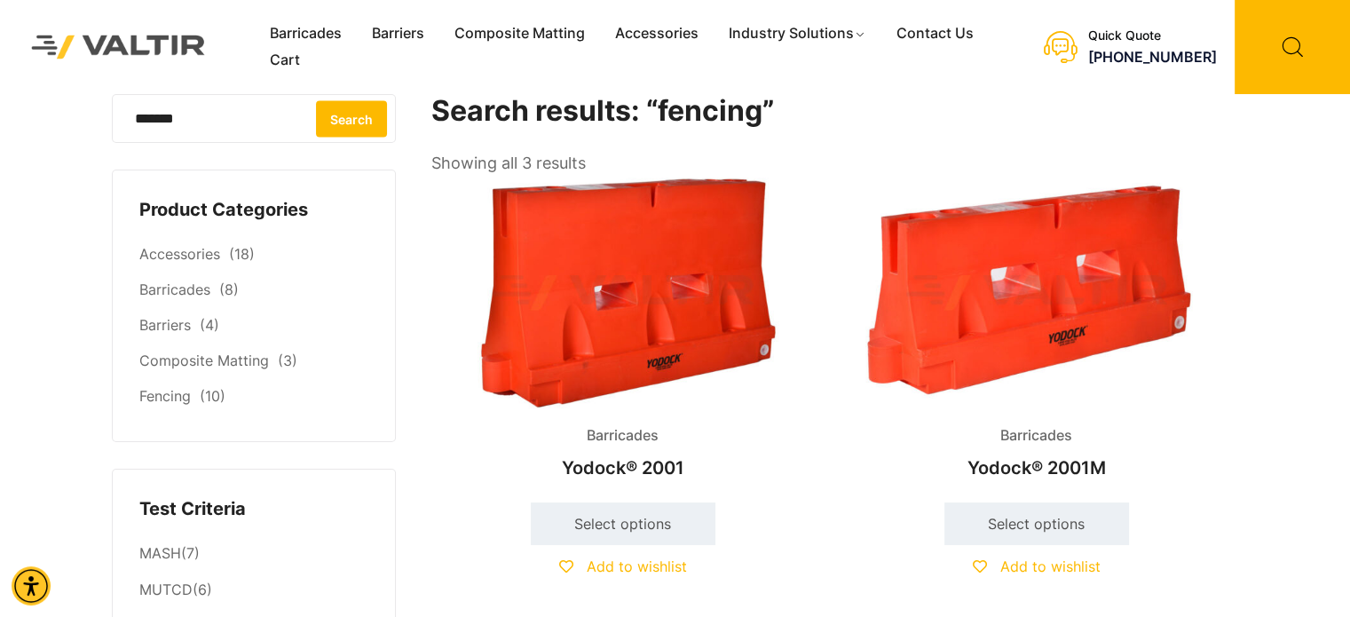
click at [198, 120] on input "*******" at bounding box center [254, 118] width 284 height 49
click at [335, 119] on button "Search" at bounding box center [351, 118] width 71 height 36
drag, startPoint x: 201, startPoint y: 122, endPoint x: 46, endPoint y: 138, distance: 156.0
click at [46, 138] on div "Barricades Barriers Composite Matting Accessories Industry Solutions Constructi…" at bounding box center [675, 219] width 1350 height 439
click at [331, 122] on button "Search" at bounding box center [351, 118] width 71 height 36
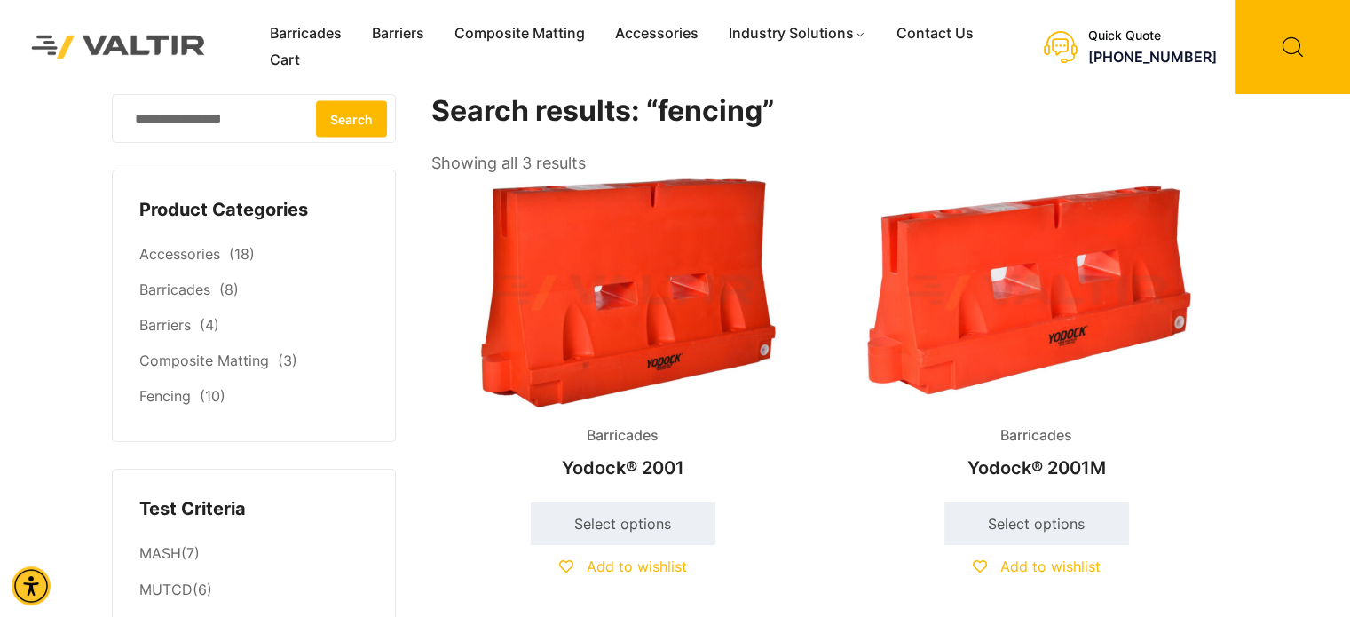
click at [176, 129] on input "Search for:" at bounding box center [254, 118] width 284 height 49
type input "*****"
click at [349, 130] on button "Search" at bounding box center [351, 118] width 71 height 36
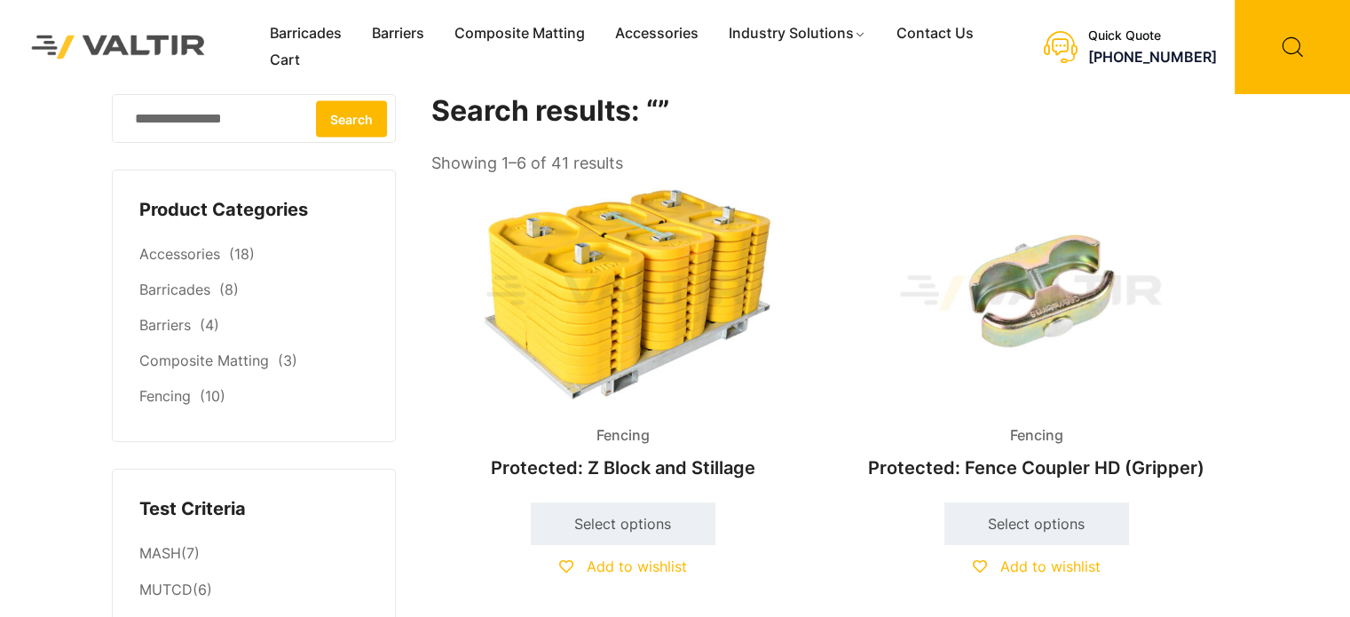
drag, startPoint x: 0, startPoint y: 0, endPoint x: 269, endPoint y: 116, distance: 292.9
click at [269, 116] on input "Search for:" at bounding box center [254, 118] width 284 height 49
